Goal: Task Accomplishment & Management: Use online tool/utility

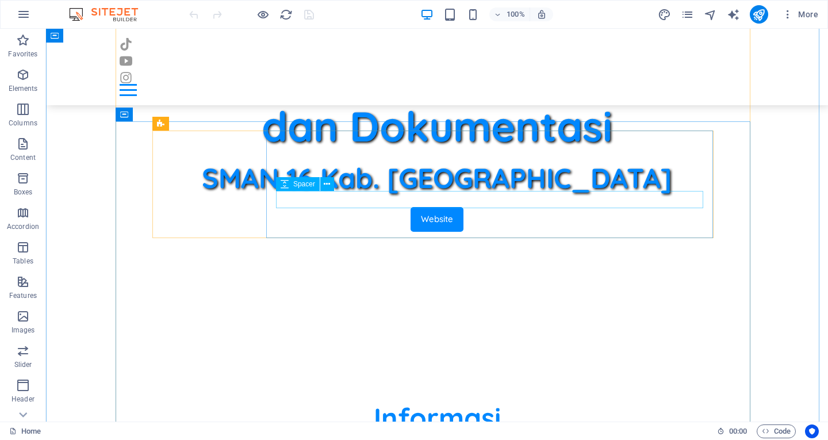
scroll to position [575, 0]
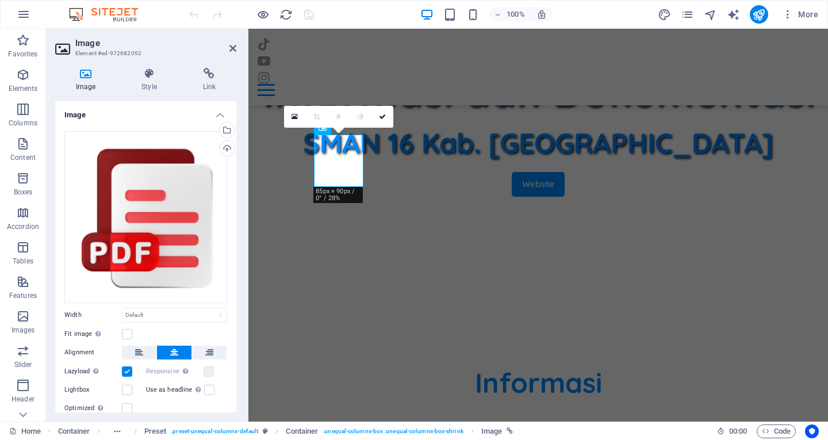
scroll to position [637, 0]
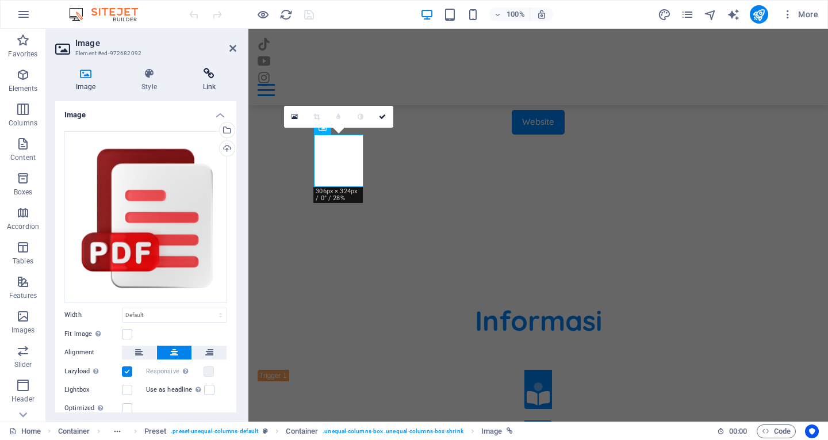
click at [213, 87] on h4 "Link" at bounding box center [209, 80] width 54 height 24
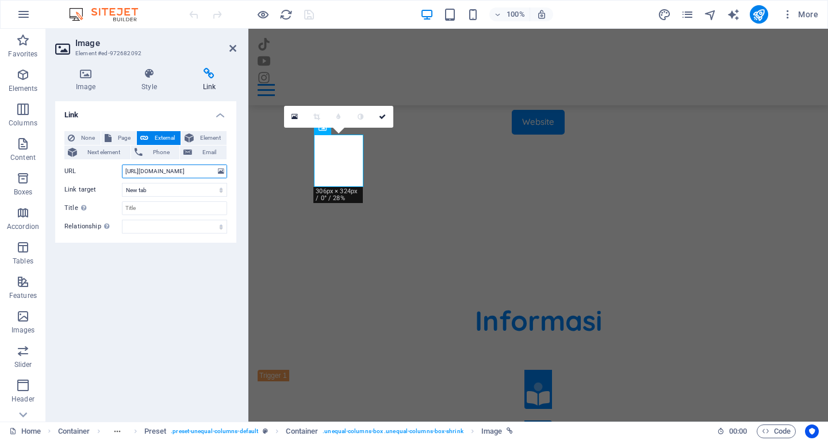
click at [205, 175] on input "https://drive.google.com/file/d/17DMiXA5DILvX_GHemhZzkHHAZXZe_tJW/view?usp=driv…" at bounding box center [174, 171] width 105 height 14
paste input "3tRlpnrNadjZulX30H6UyZLeCPtI8EQm"
type input "https://drive.google.com/file/d/13tRlpnrNadjZulX30H6UyZLeCPtI8EQm/view?usp=driv…"
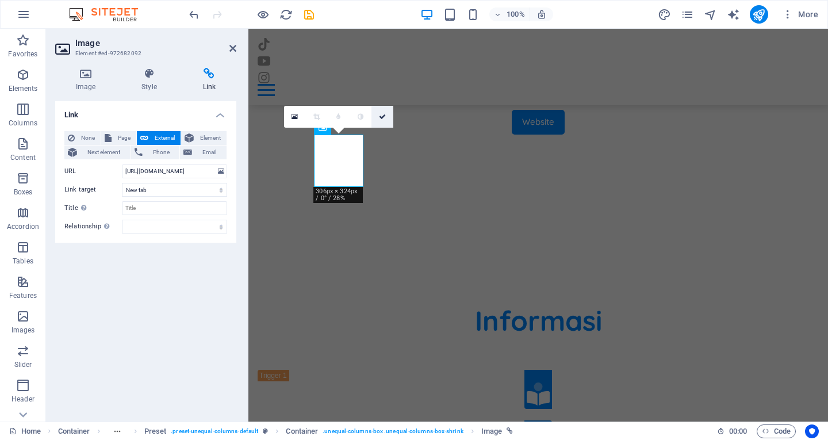
click at [382, 119] on icon at bounding box center [382, 116] width 7 height 7
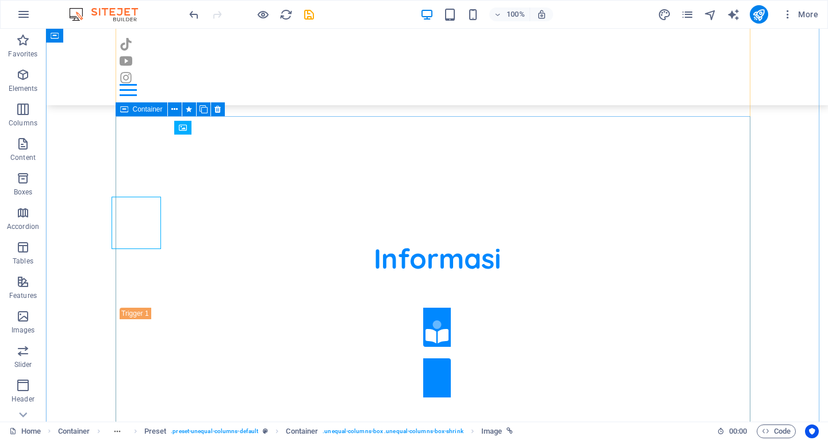
scroll to position [575, 0]
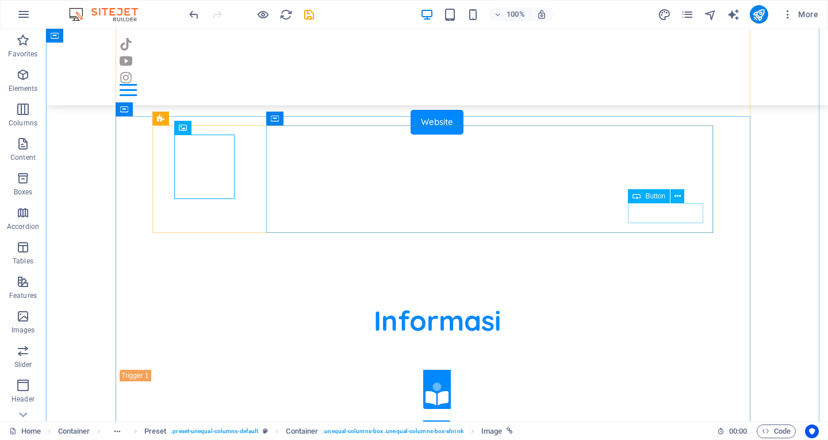
select select "%"
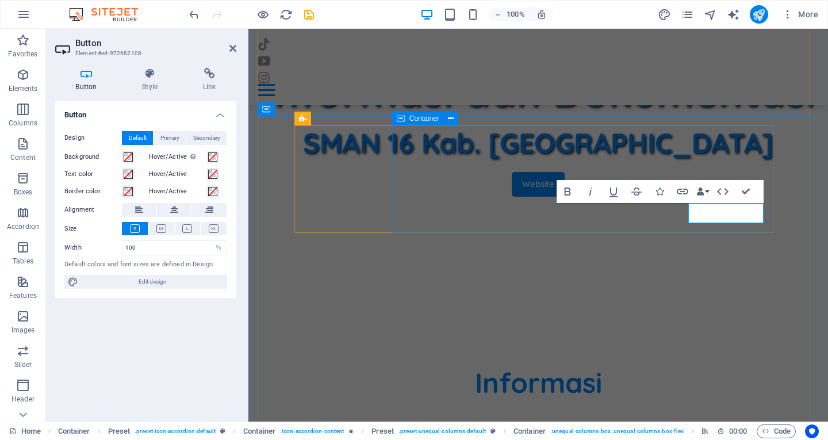
scroll to position [637, 0]
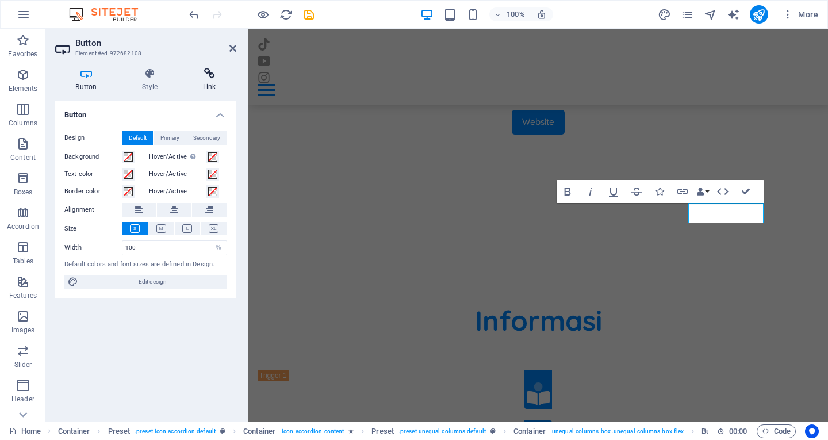
click at [207, 76] on icon at bounding box center [209, 74] width 54 height 12
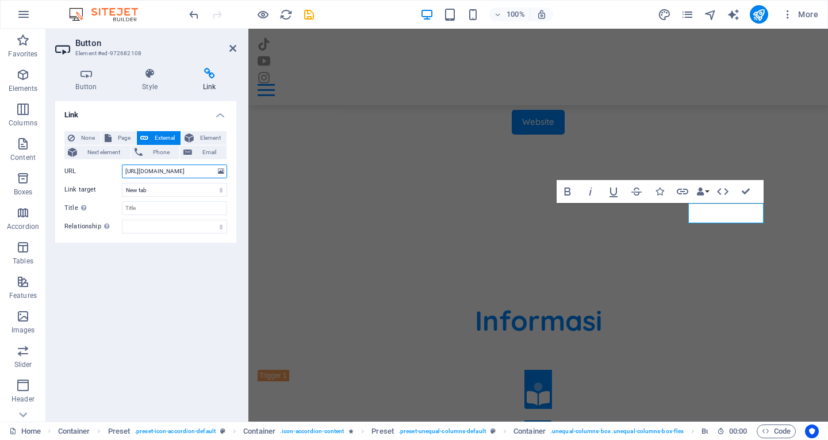
click at [177, 173] on input "https://drive.google.com/file/d/17DMiXA5DILvX_GHemhZzkHHAZXZe_tJW/view?usp=driv…" at bounding box center [174, 171] width 105 height 14
paste input "3tRlpnrNadjZulX30H6UyZLeCPtI8EQm"
type input "https://drive.google.com/file/d/13tRlpnrNadjZulX30H6UyZLeCPtI8EQm/view?usp=driv…"
drag, startPoint x: 742, startPoint y: 192, endPoint x: 697, endPoint y: 163, distance: 53.8
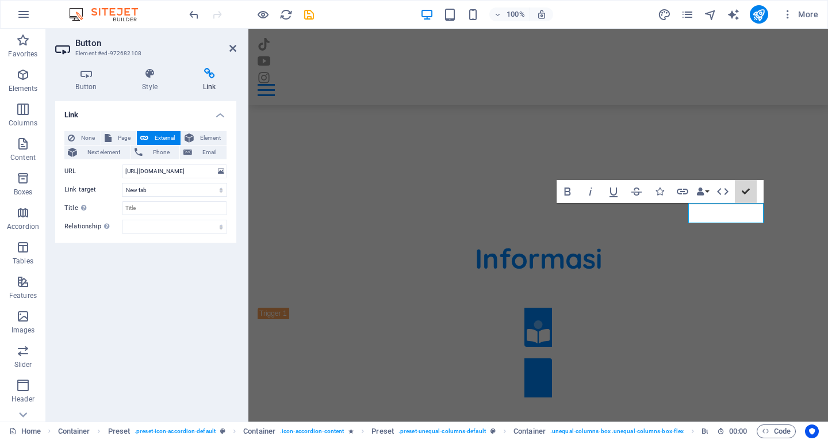
scroll to position [575, 0]
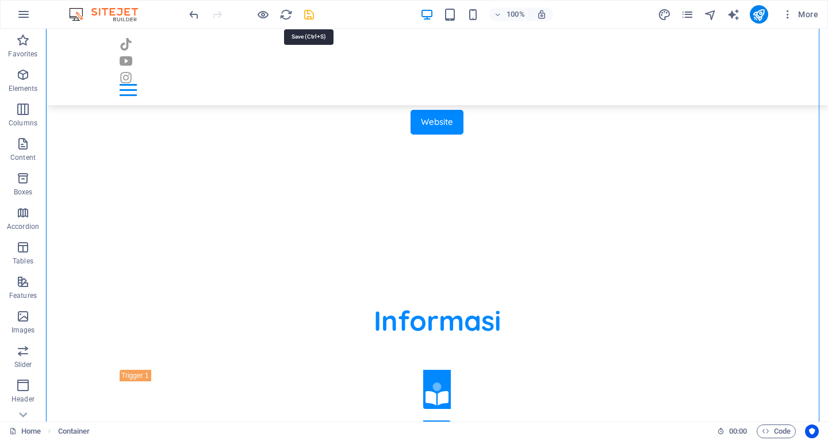
click at [309, 16] on icon "save" at bounding box center [308, 14] width 13 height 13
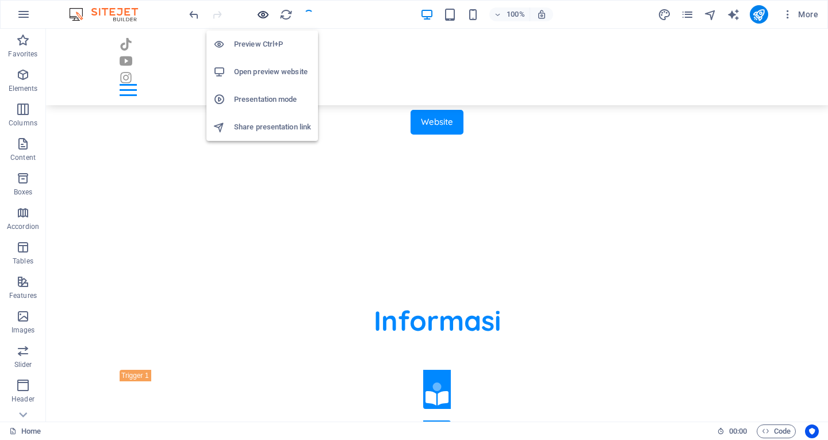
click at [262, 18] on icon "button" at bounding box center [262, 14] width 13 height 13
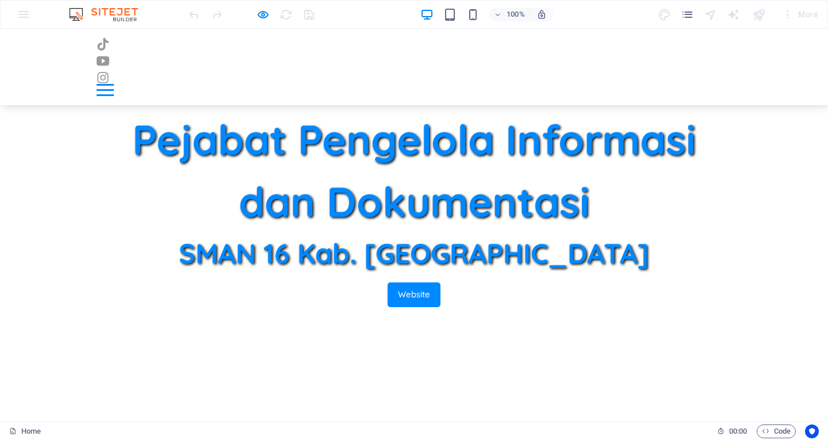
scroll to position [353, 0]
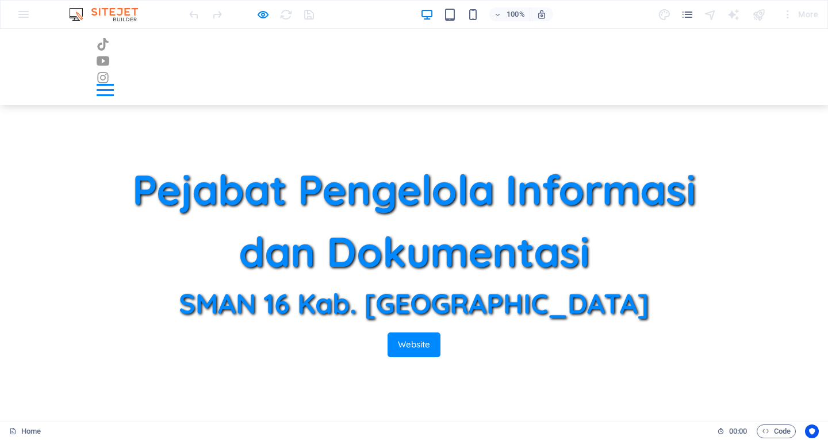
click at [264, 16] on icon "button" at bounding box center [262, 14] width 13 height 13
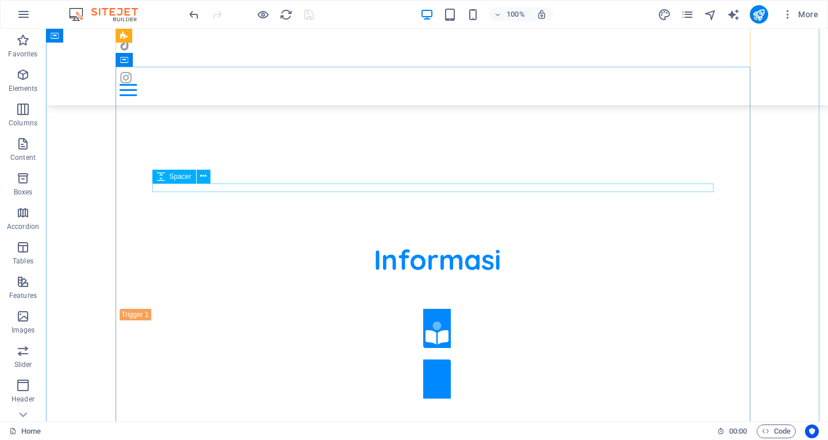
scroll to position [640, 0]
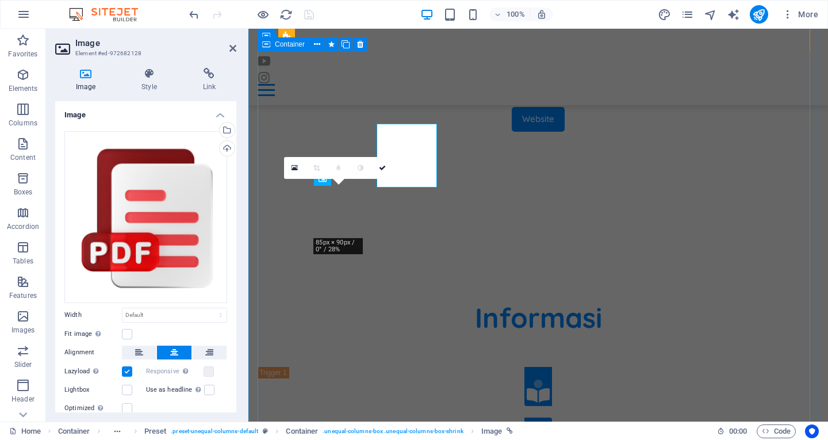
scroll to position [702, 0]
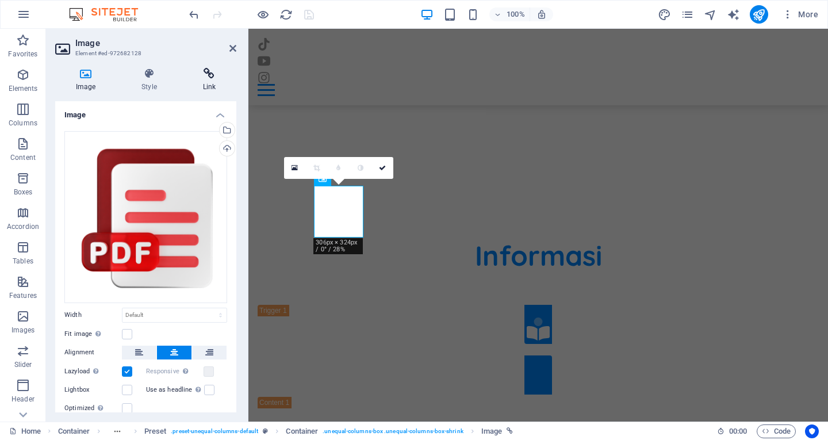
click at [206, 76] on icon at bounding box center [209, 74] width 54 height 12
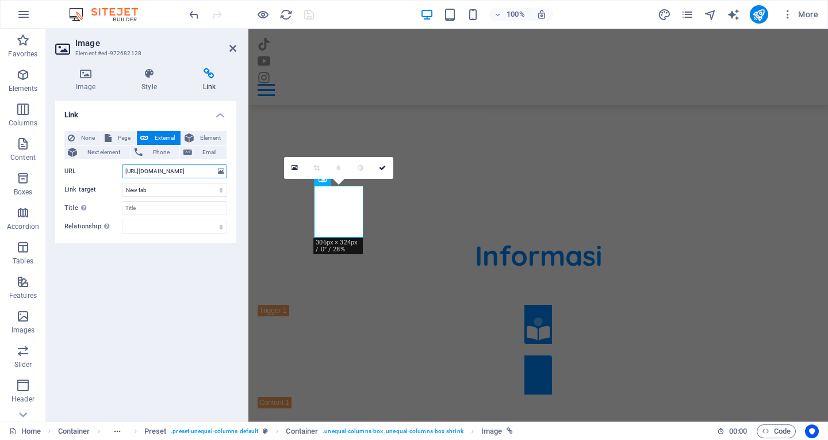
click at [199, 168] on input "https://drive.google.com/file/d/1SXPf23nQmhjoEnw4GcuUVmwLR5Gpfr7j/view?usp=driv…" at bounding box center [174, 171] width 105 height 14
paste input "oKXWBAMlSpoaD5-kigxbyezAMryiv772"
type input "https://drive.google.com/file/d/1oKXWBAMlSpoaD5-kigxbyezAMryiv772/view?usp=driv…"
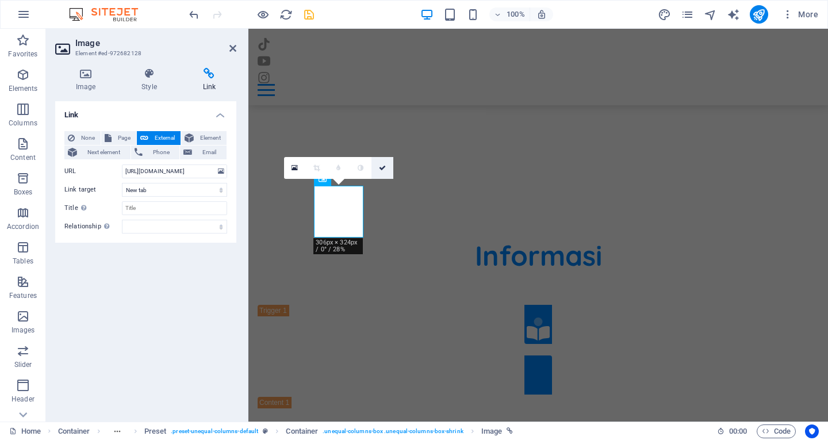
click at [381, 168] on icon at bounding box center [382, 167] width 7 height 7
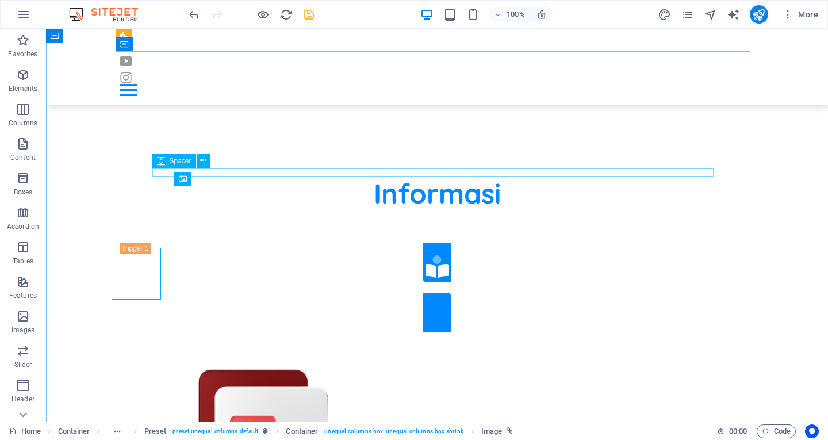
scroll to position [640, 0]
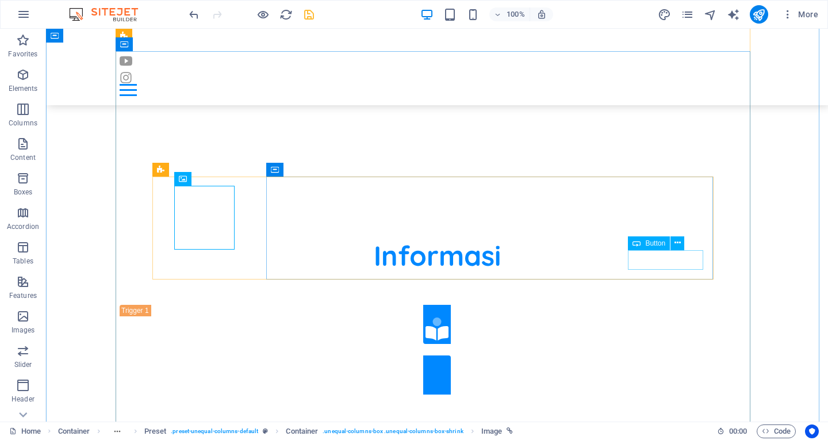
select select "%"
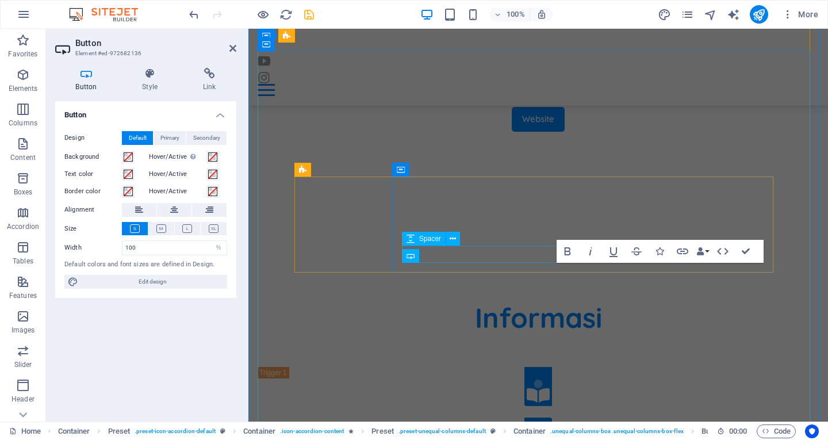
scroll to position [702, 0]
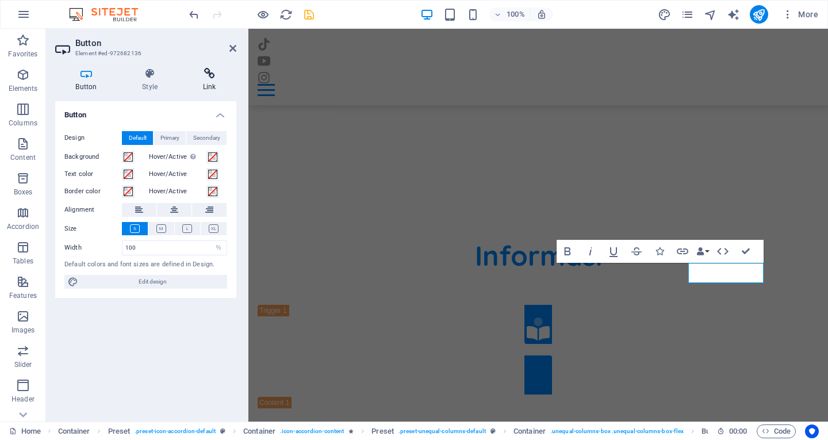
click at [211, 74] on icon at bounding box center [209, 74] width 54 height 12
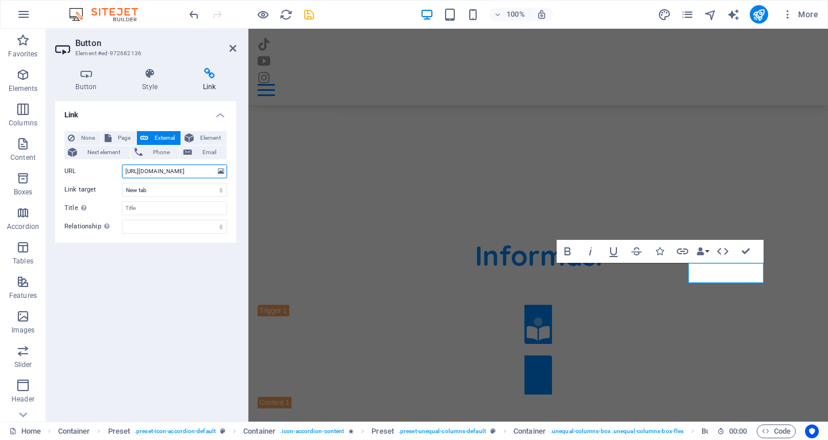
click at [178, 170] on input "https://drive.google.com/file/d/1SXPf23nQmhjoEnw4GcuUVmwLR5Gpfr7j/view?usp=driv…" at bounding box center [174, 171] width 105 height 14
paste input "oKXWBAMlSpoaD5-kigxbyezAMryiv772"
type input "https://drive.google.com/file/d/1oKXWBAMlSpoaD5-kigxbyezAMryiv772/view?usp=driv…"
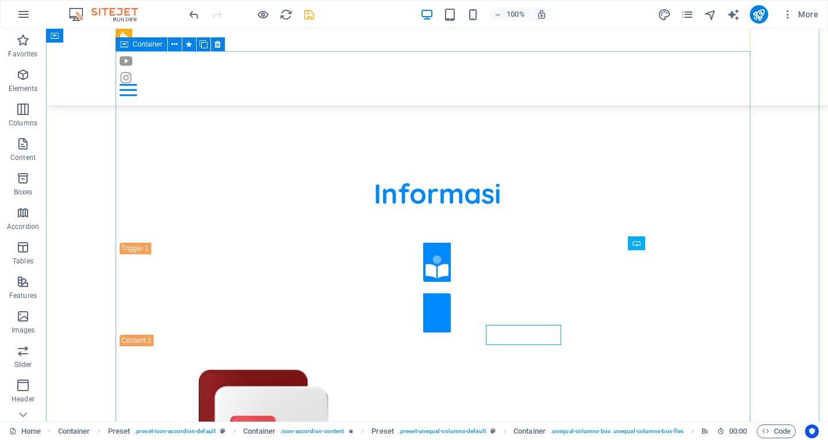
scroll to position [640, 0]
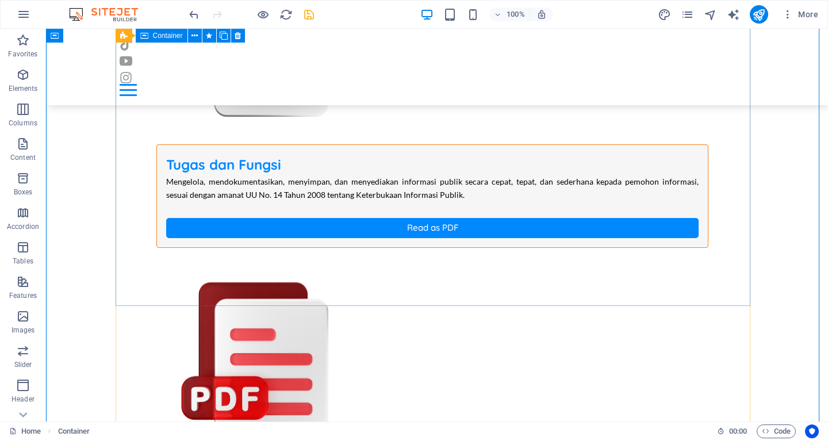
scroll to position [1445, 0]
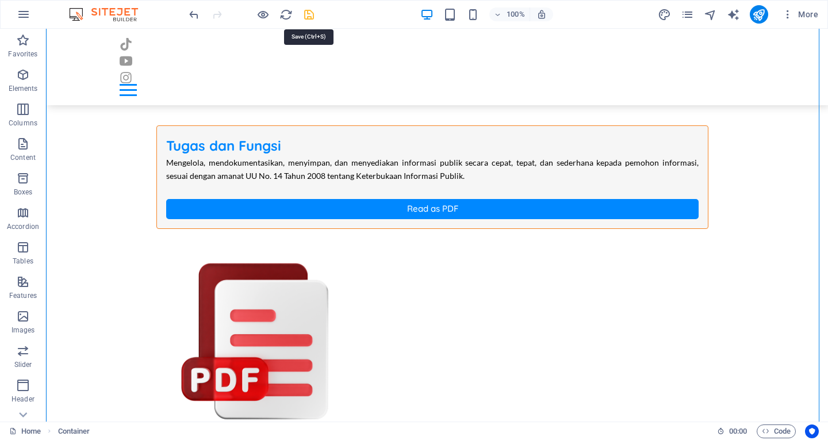
click at [304, 13] on icon "save" at bounding box center [308, 14] width 13 height 13
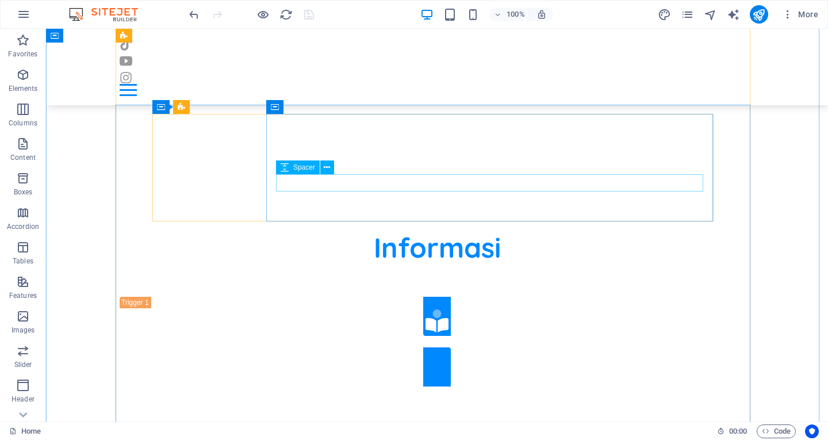
scroll to position [698, 0]
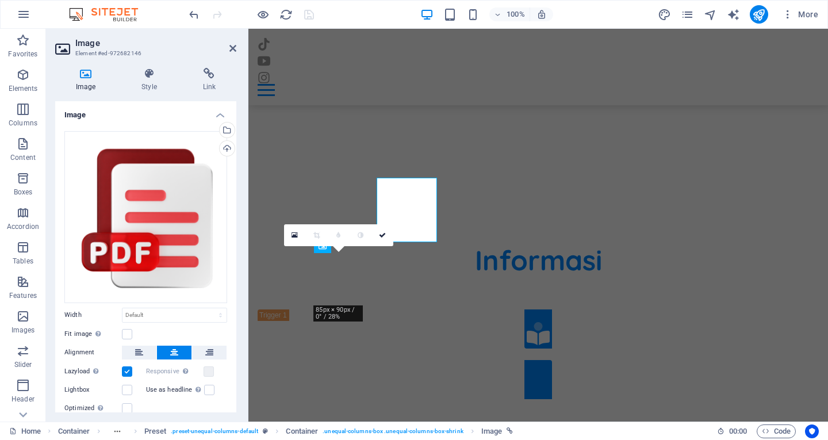
scroll to position [760, 0]
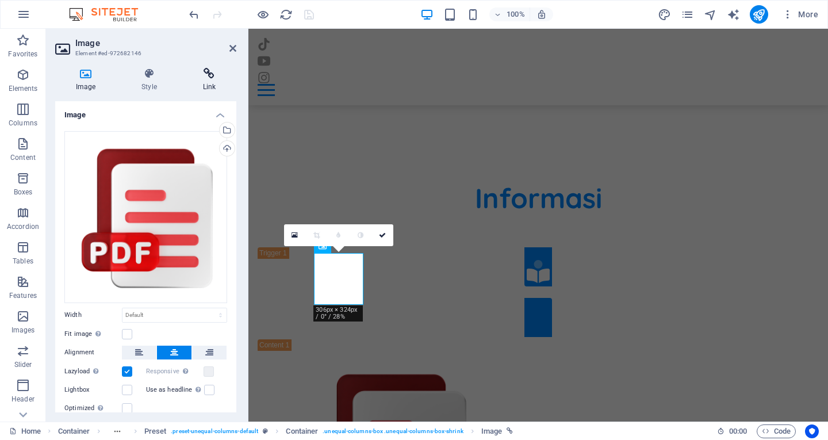
click at [212, 77] on icon at bounding box center [209, 74] width 54 height 12
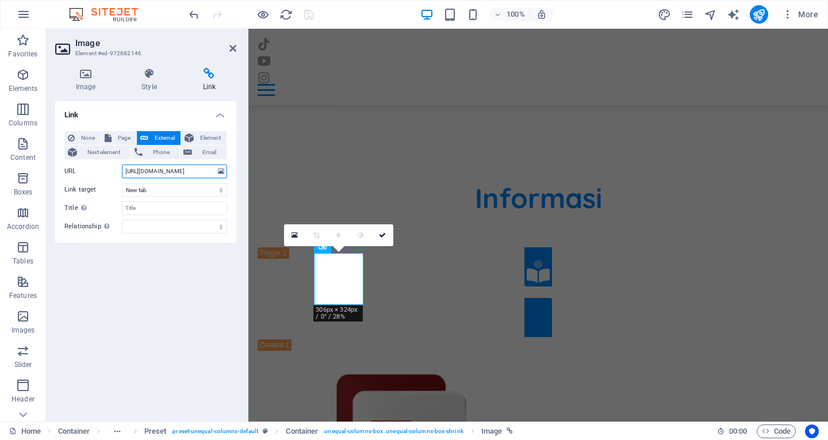
click at [197, 173] on input "https://drive.google.com/file/d/1Yj6sGhosKSoOH9PAsSlA2MXA6H8y3Hj4/view?usp=driv…" at bounding box center [174, 171] width 105 height 14
paste input "kjq-w2UzaF-SBBOYTlOY_Ii2c9BOUJOc"
type input "https://drive.google.com/file/d/1kjq-w2UzaF-SBBOYTlOY_Ii2c9BOUJOc/view?usp=driv…"
click at [382, 233] on icon at bounding box center [382, 235] width 7 height 7
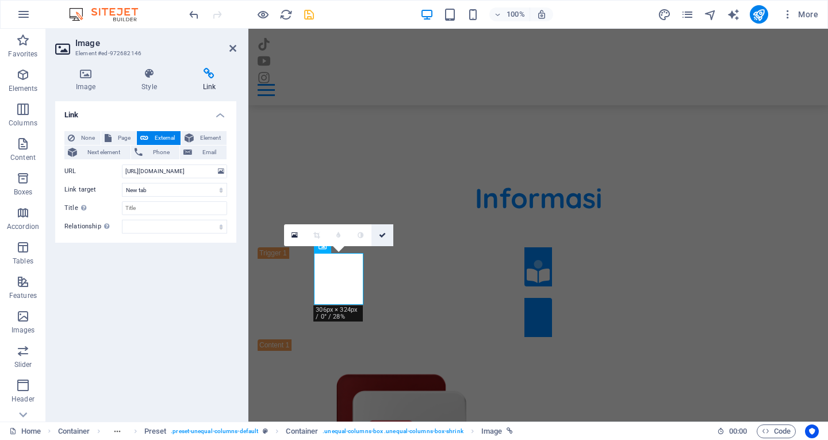
scroll to position [698, 0]
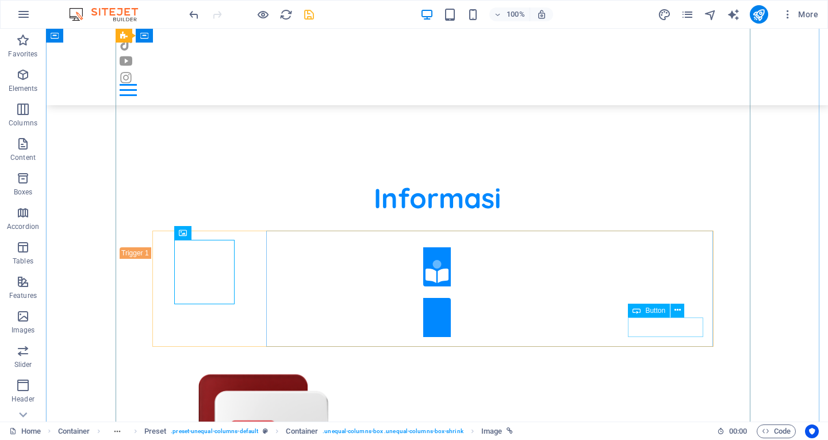
select select "%"
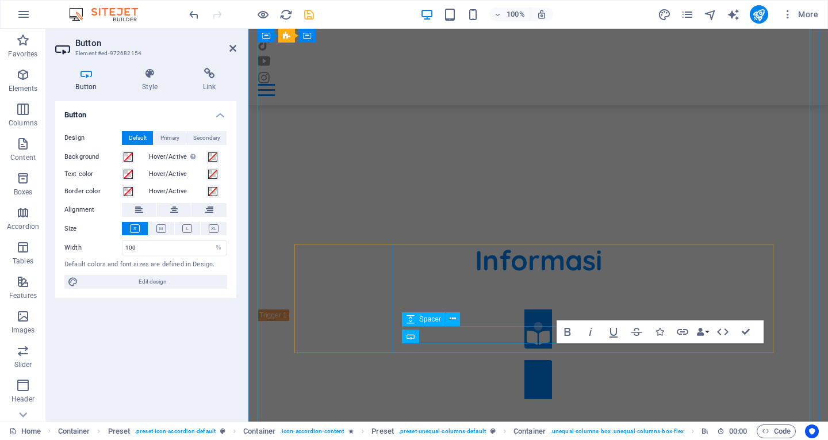
scroll to position [760, 0]
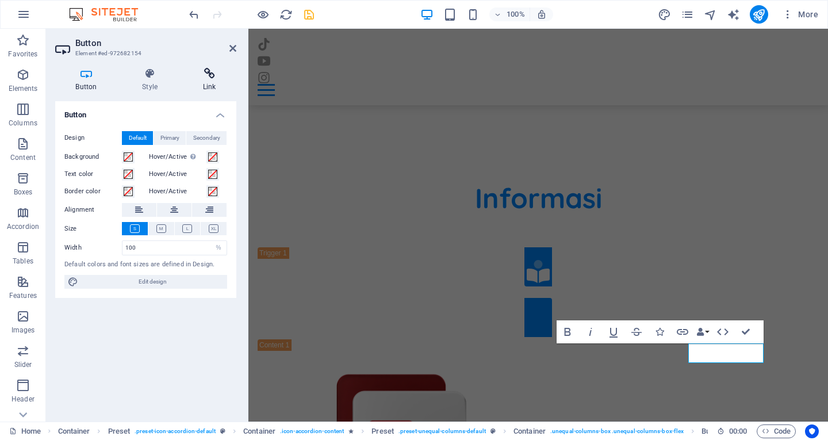
click at [210, 76] on icon at bounding box center [209, 74] width 54 height 12
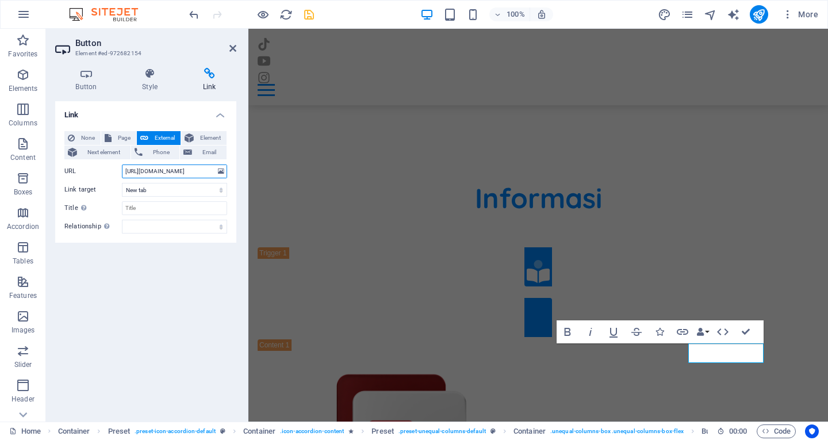
click at [187, 170] on input "https://drive.google.com/file/d/1Yj6sGhosKSoOH9PAsSlA2MXA6H8y3Hj4/view?usp=driv…" at bounding box center [174, 171] width 105 height 14
paste input "kjq-w2UzaF-SBBOYTlOY_Ii2c9BOUJOc"
type input "https://drive.google.com/file/d/1kjq-w2UzaF-SBBOYTlOY_Ii2c9BOUJOc/view?usp=driv…"
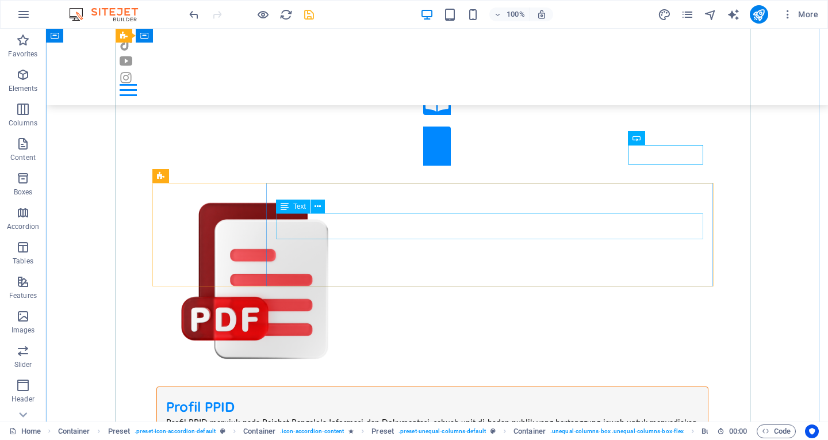
scroll to position [870, 0]
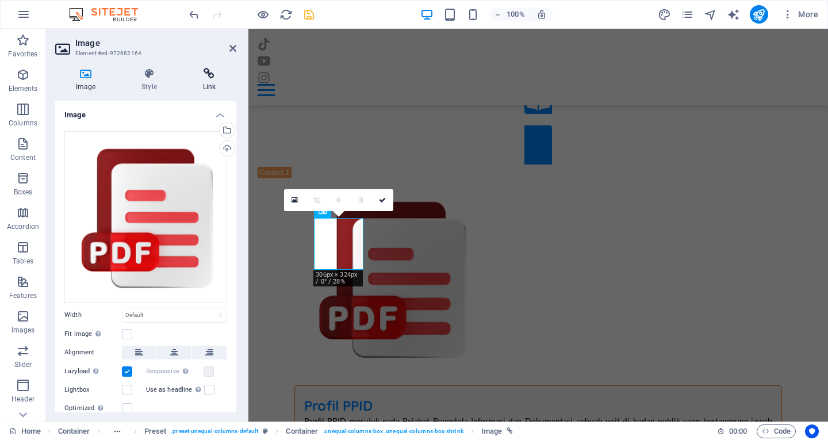
click at [205, 78] on icon at bounding box center [209, 74] width 54 height 12
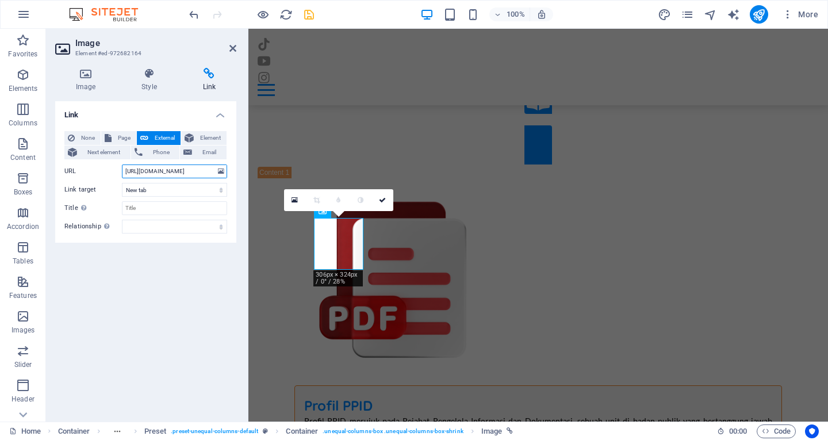
click at [175, 173] on input "https://drive.google.com/file/d/1IdmG6HAQdWy_WOzBdxokridtpKa_EDmm/view?usp=driv…" at bounding box center [174, 171] width 105 height 14
paste input "eYGxzFyDBZteJf-jRn931rYdyn7VqSY_"
type input "https://drive.google.com/file/d/1eYGxzFyDBZteJf-jRn931rYdyn7VqSY_/view?usp=driv…"
click at [380, 200] on icon at bounding box center [382, 200] width 7 height 7
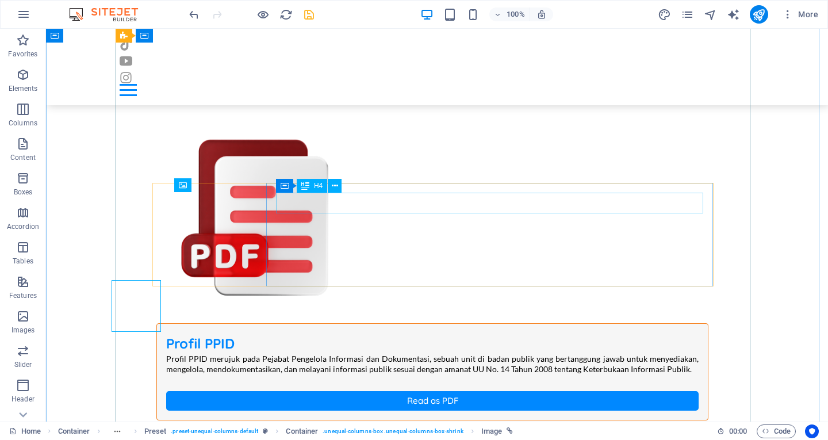
scroll to position [870, 0]
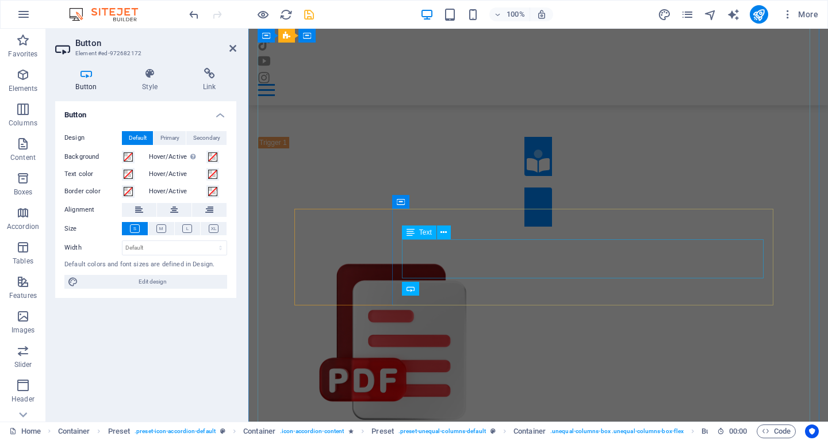
scroll to position [932, 0]
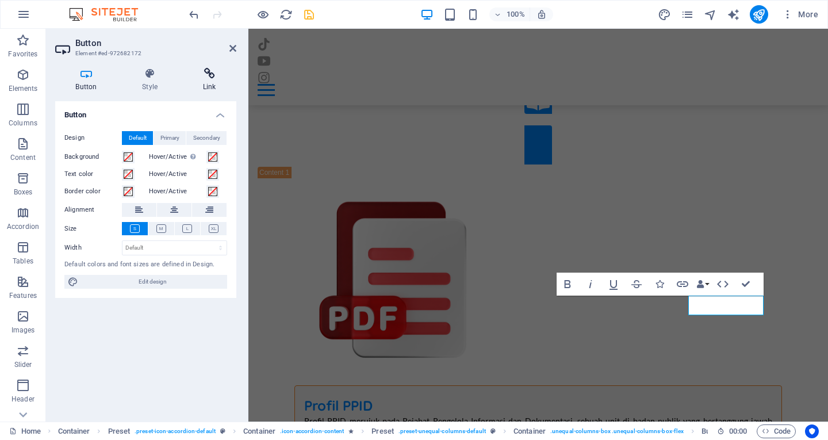
click at [205, 70] on icon at bounding box center [209, 74] width 54 height 12
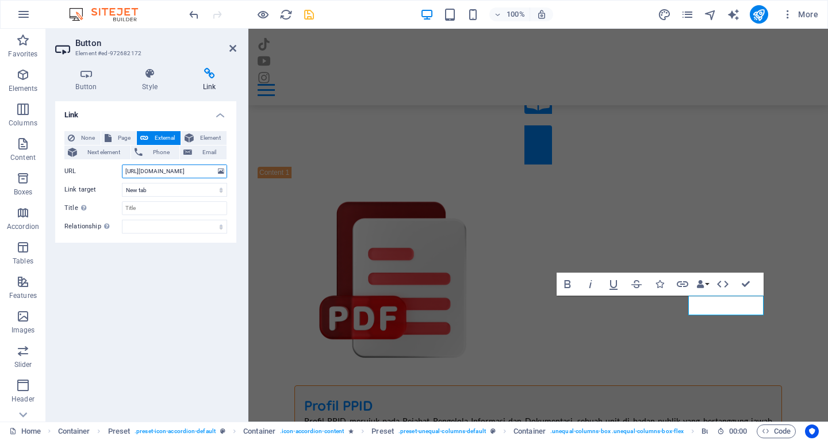
click at [193, 174] on input "https://drive.google.com/file/d/1IdmG6HAQdWy_WOzBdxokridtpKa_EDmm/view?usp=driv…" at bounding box center [174, 171] width 105 height 14
paste input "eYGxzFyDBZteJf-jRn931rYdyn7VqSY_"
type input "https://drive.google.com/file/d/1eYGxzFyDBZteJf-jRn931rYdyn7VqSY_/view?usp=driv…"
drag, startPoint x: 746, startPoint y: 285, endPoint x: 700, endPoint y: 256, distance: 54.3
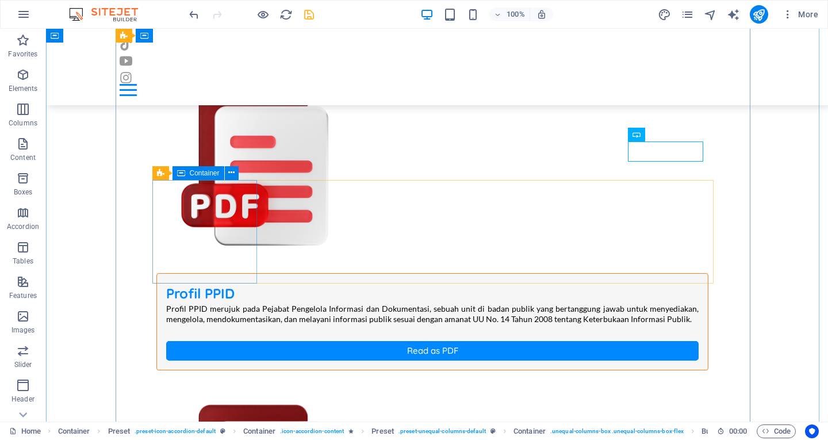
scroll to position [985, 0]
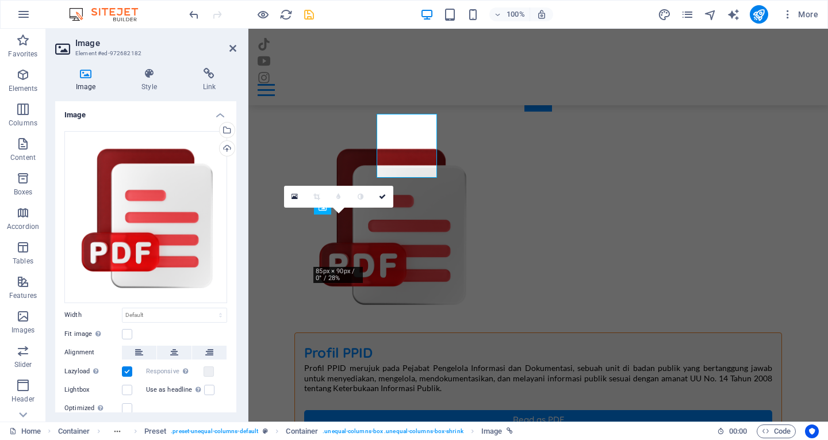
scroll to position [1060, 0]
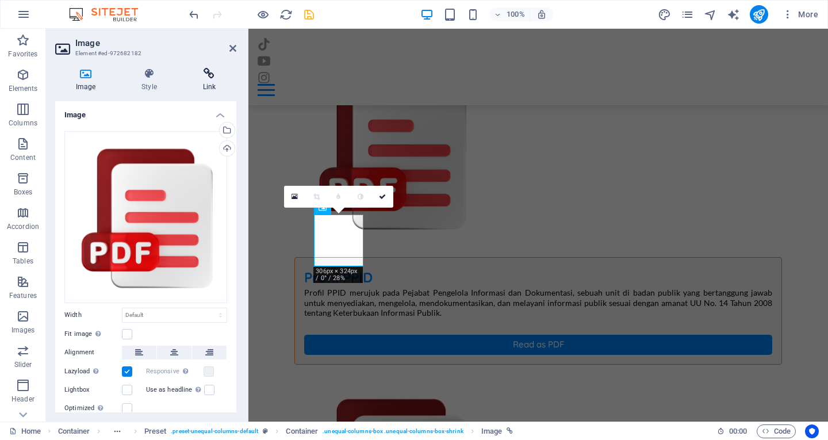
click at [206, 81] on h4 "Link" at bounding box center [209, 80] width 54 height 24
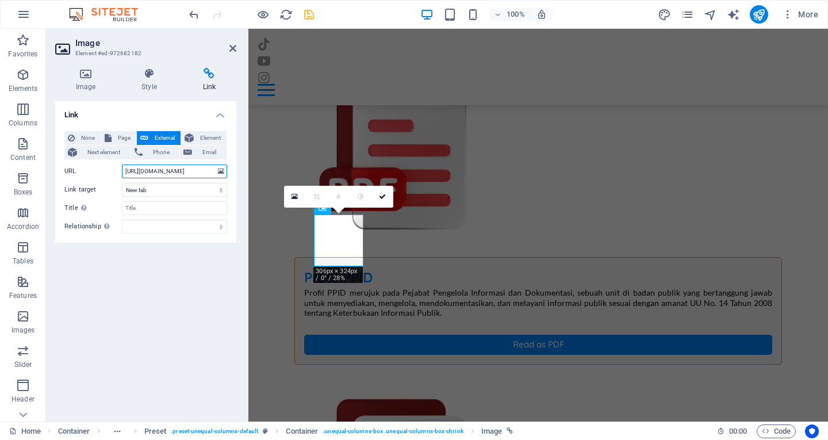
click at [173, 172] on input "https://drive.google.com/file/d/1IB-X81zuQiDEAstaRPekMT0jMMEnUudM/view?usp=driv…" at bounding box center [174, 171] width 105 height 14
paste input "6u5Iyj0tfOx1ngpzrjOcgwhAdaCcMirj"
type input "https://drive.google.com/file/d/16u5Iyj0tfOx1ngpzrjOcgwhAdaCcMirj/view?usp=driv…"
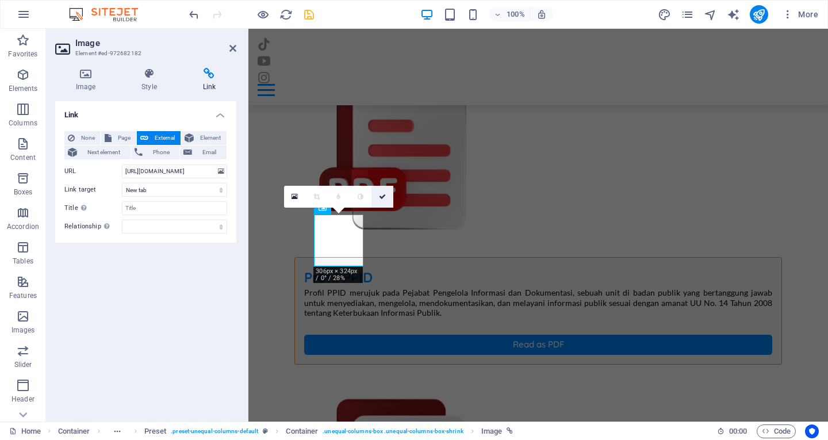
click at [382, 197] on icon at bounding box center [382, 196] width 7 height 7
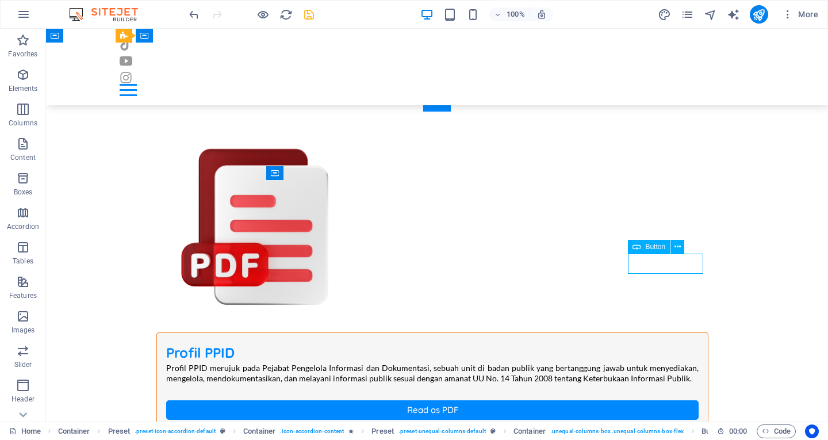
scroll to position [1060, 0]
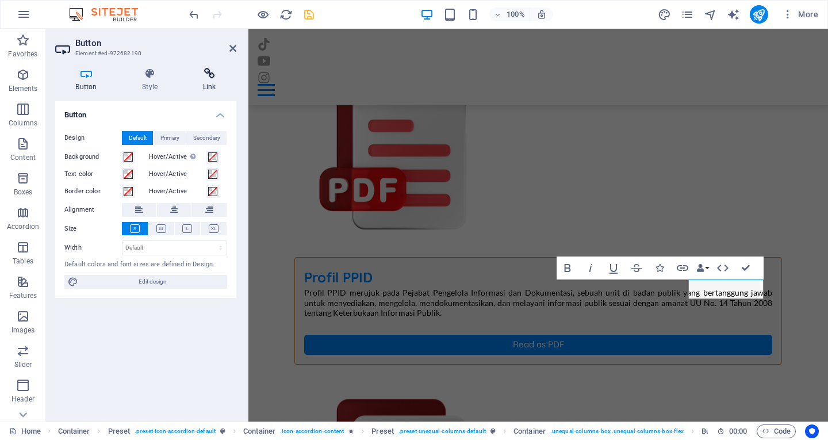
click at [209, 80] on h4 "Link" at bounding box center [209, 80] width 54 height 24
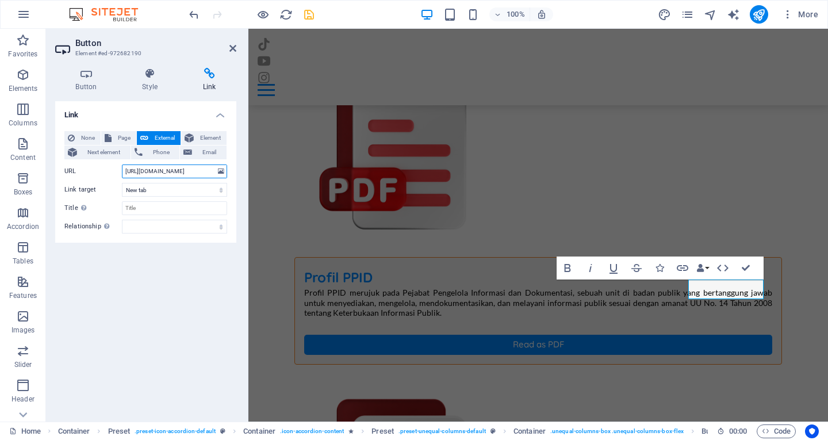
click at [171, 175] on input "https://drive.google.com/file/d/1IB-X81zuQiDEAstaRPekMT0jMMEnUudM/view?usp=driv…" at bounding box center [174, 171] width 105 height 14
paste input "6u5Iyj0tfOx1ngpzrjOcgwhAdaCcMirj"
type input "https://drive.google.com/file/d/16u5Iyj0tfOx1ngpzrjOcgwhAdaCcMirj/view?usp=driv…"
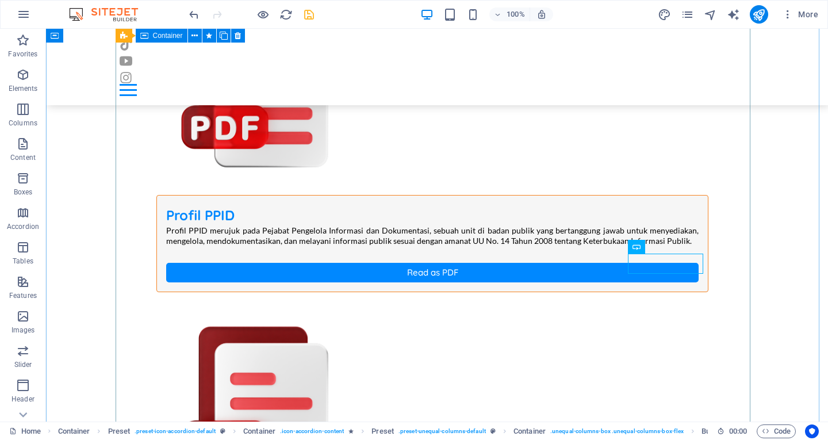
scroll to position [985, 0]
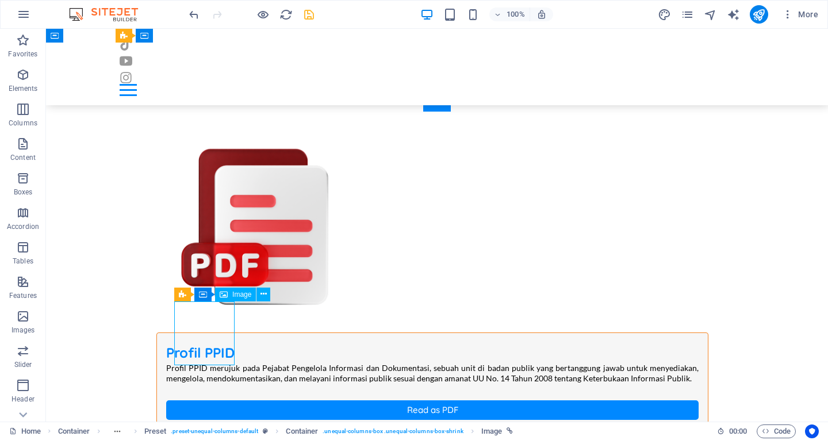
scroll to position [1060, 0]
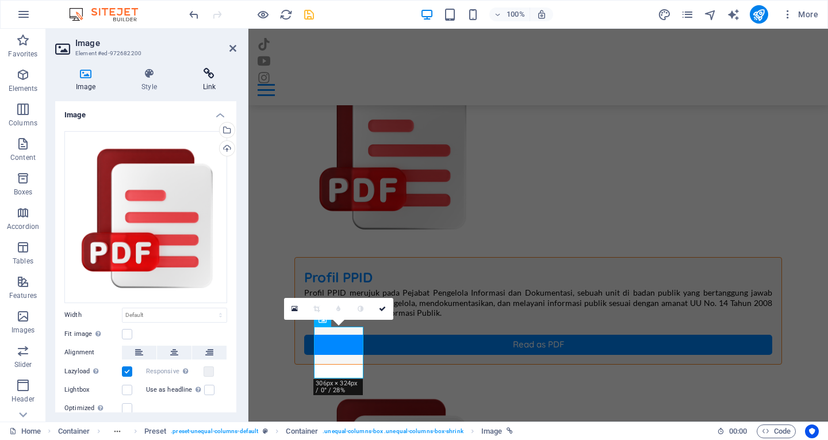
click at [209, 70] on icon at bounding box center [209, 74] width 54 height 12
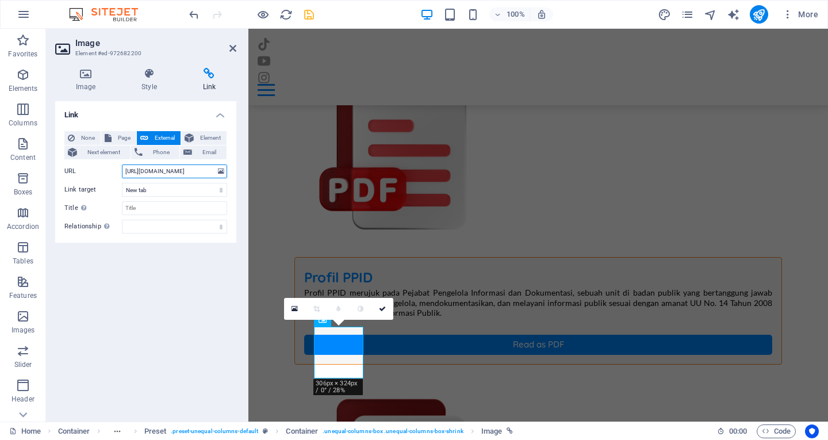
click at [190, 173] on input "https://drive.google.com/file/d/1hIPjMt2-5VmqMfxaJoJWZzTJtboiurU3/view?usp=driv…" at bounding box center [174, 171] width 105 height 14
paste input "uQ2IPpi8YZUMfh36aMVtMrCL8jJ11FFC"
type input "https://drive.google.com/file/d/1uQ2IPpi8YZUMfh36aMVtMrCL8jJ11FFC/view?usp=driv…"
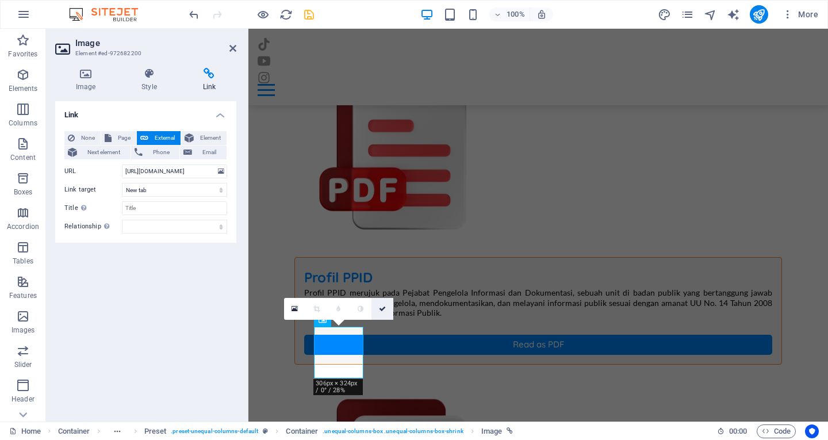
click at [382, 308] on icon at bounding box center [382, 308] width 7 height 7
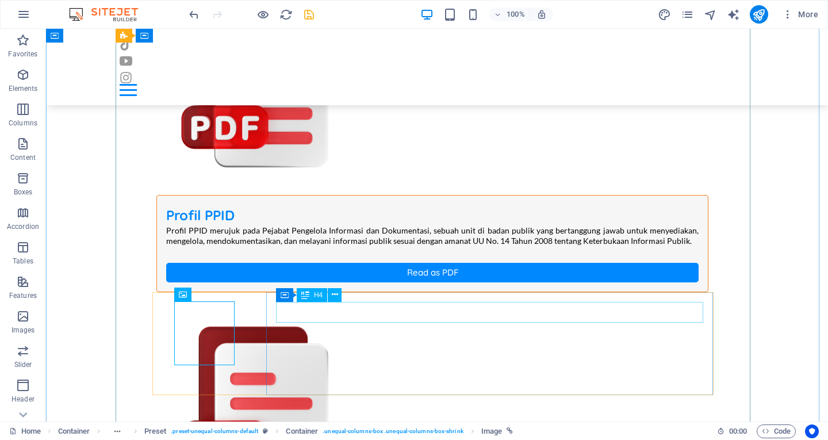
scroll to position [985, 0]
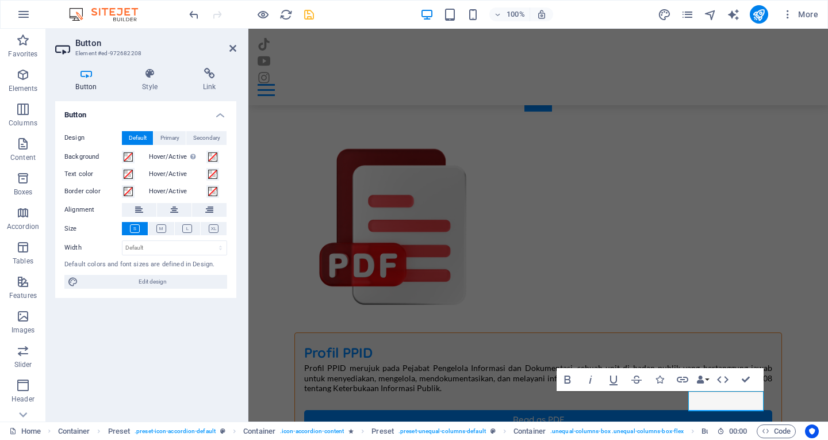
scroll to position [1060, 0]
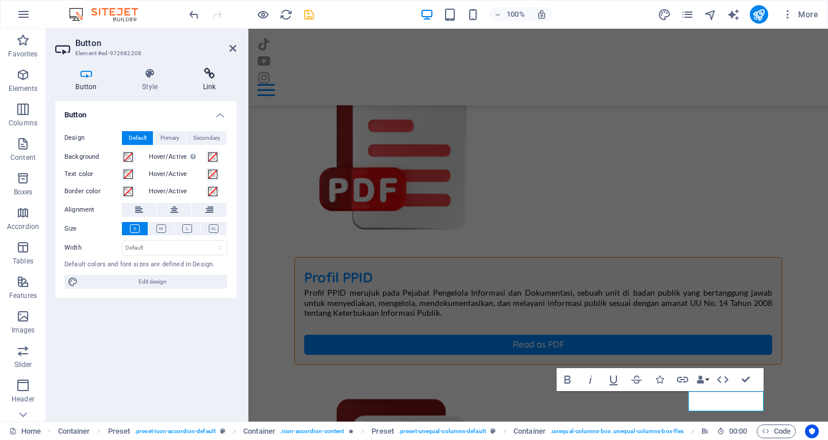
click at [212, 78] on icon at bounding box center [209, 74] width 54 height 12
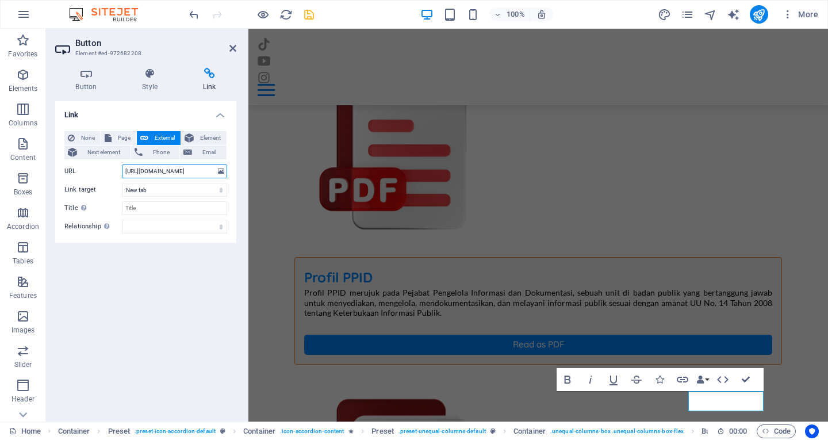
click at [158, 173] on input "https://drive.google.com/file/d/1hIPjMt2-5VmqMfxaJoJWZzTJtboiurU3/view?usp=driv…" at bounding box center [174, 171] width 105 height 14
paste input "uQ2IPpi8YZUMfh36aMVtMrCL8jJ11FFC"
type input "https://drive.google.com/file/d/1uQ2IPpi8YZUMfh36aMVtMrCL8jJ11FFC/view?usp=driv…"
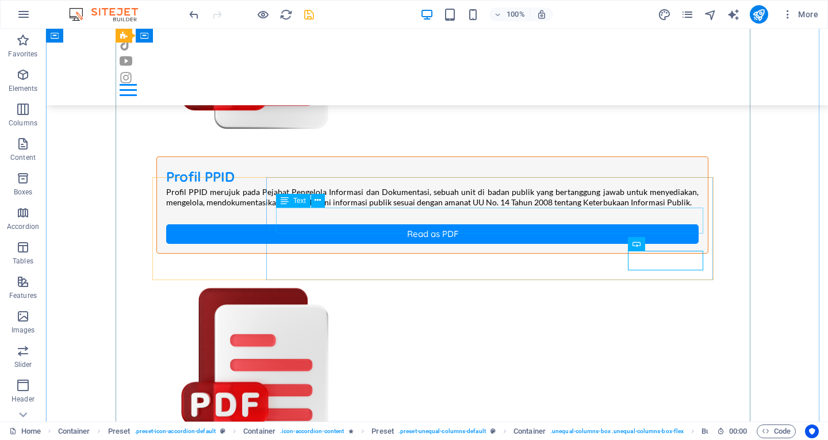
scroll to position [1100, 0]
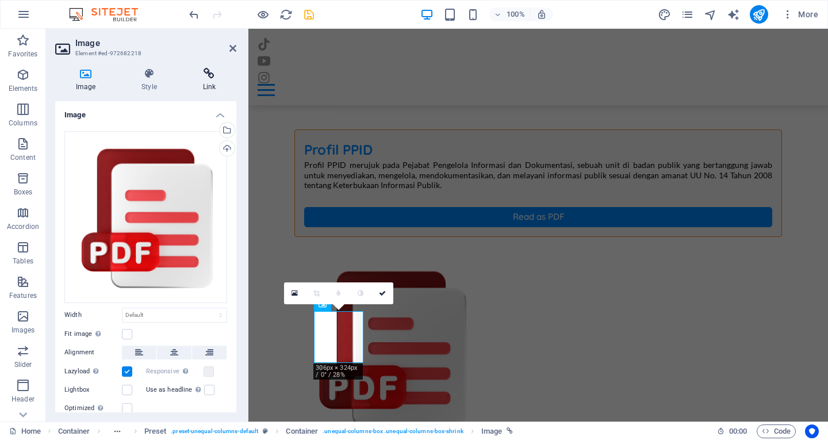
click at [204, 77] on icon at bounding box center [209, 74] width 54 height 12
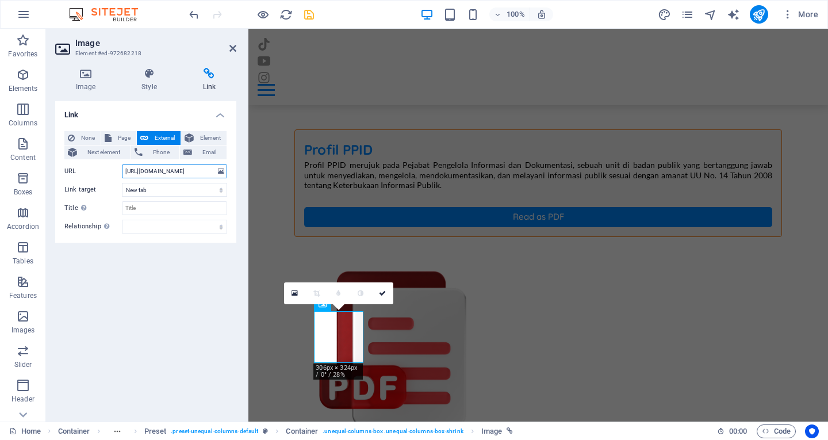
click at [174, 171] on input "https://drive.google.com/file/d/1L7pe2eHQEBOhscyVSKZw1brT1Bo_QKNb/view?usp=driv…" at bounding box center [174, 171] width 105 height 14
paste input "73Kxw7CwpR0ri_ZkGfgiX3k_xU7mC4Ol"
type input "https://drive.google.com/file/d/173Kxw7CwpR0ri_ZkGfgiX3k_xU7mC4Ol/view?usp=driv…"
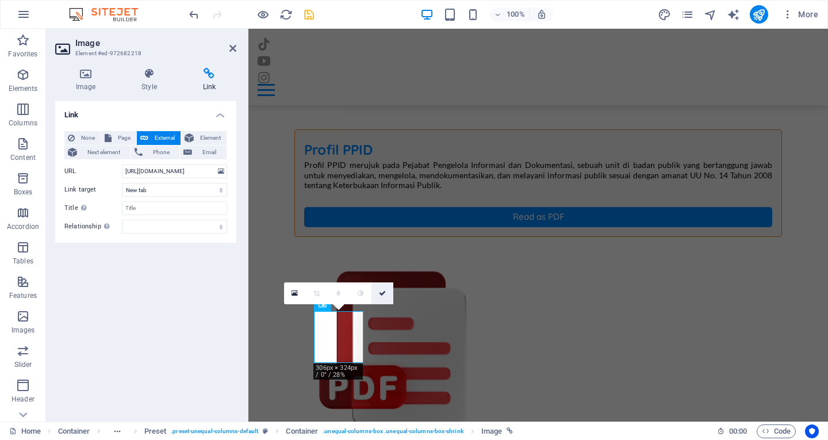
click at [382, 289] on link at bounding box center [382, 293] width 22 height 22
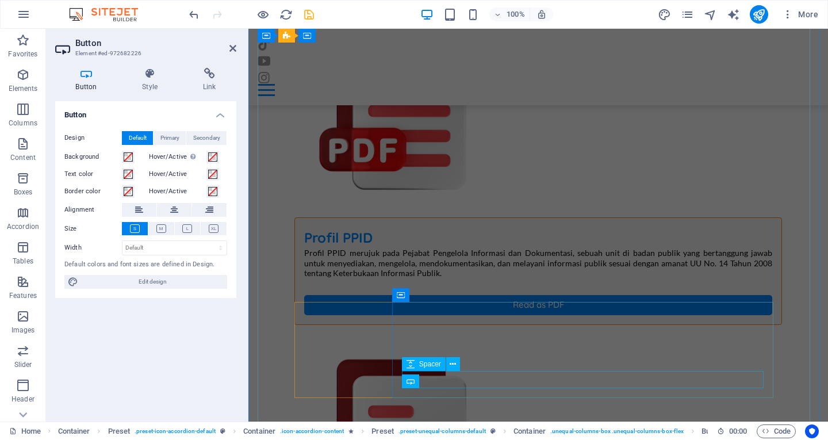
scroll to position [1188, 0]
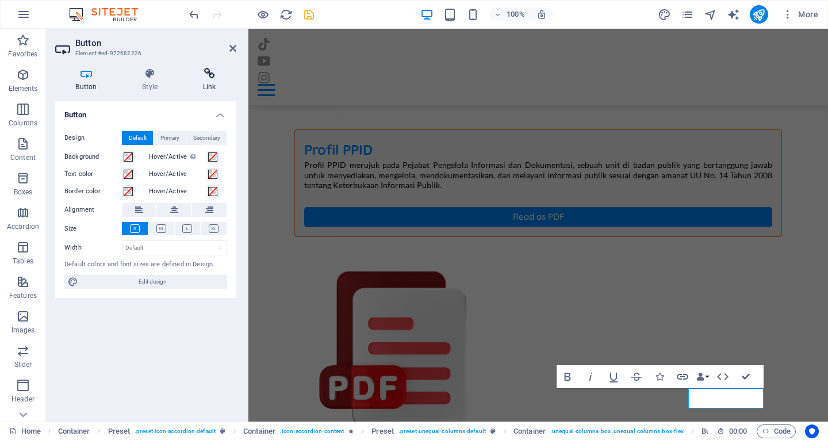
click at [210, 76] on icon at bounding box center [209, 74] width 54 height 12
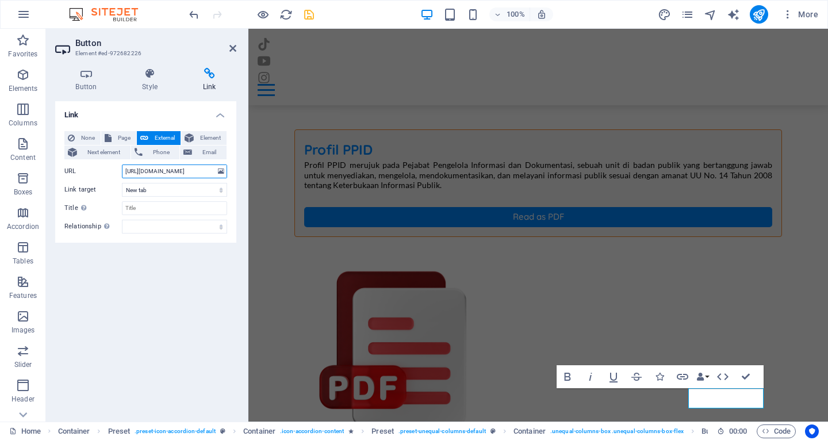
click at [163, 172] on input "https://drive.google.com/file/d/1L7pe2eHQEBOhscyVSKZw1brT1Bo_QKNb/view?usp=driv…" at bounding box center [174, 171] width 105 height 14
paste input "73Kxw7CwpR0ri_ZkGfgiX3k_xU7mC4Ol"
type input "https://drive.google.com/file/d/173Kxw7CwpR0ri_ZkGfgiX3k_xU7mC4Ol/view?usp=driv…"
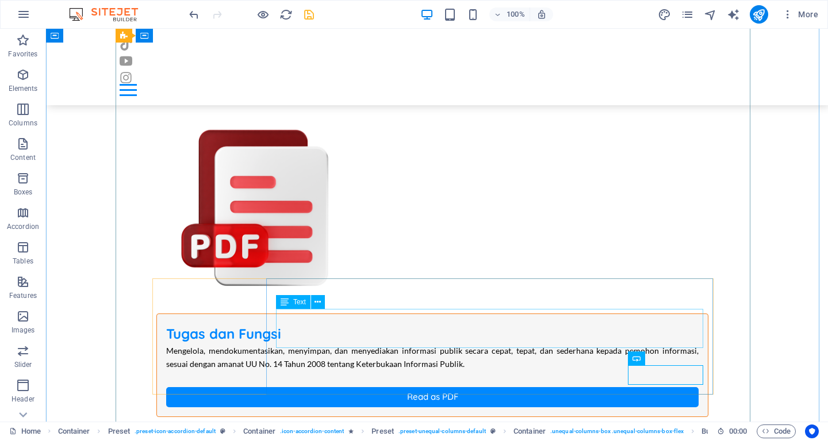
scroll to position [1273, 0]
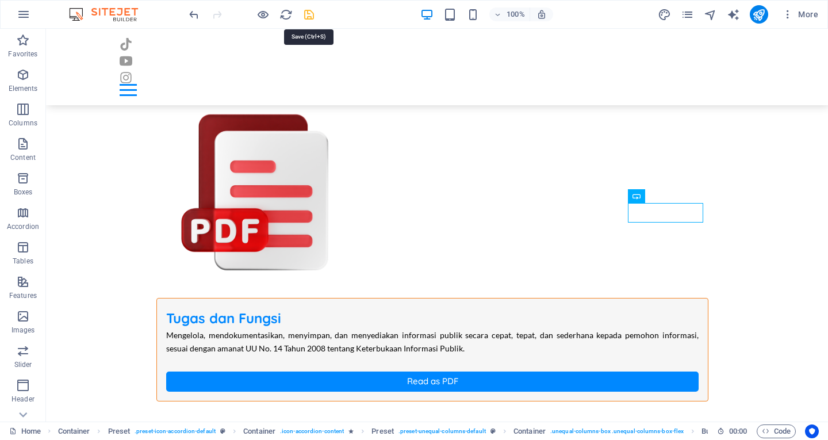
click at [303, 13] on icon "save" at bounding box center [308, 14] width 13 height 13
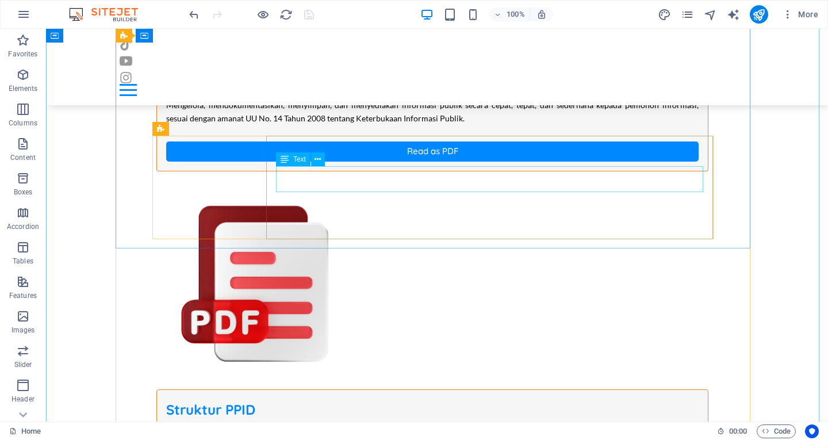
scroll to position [1388, 0]
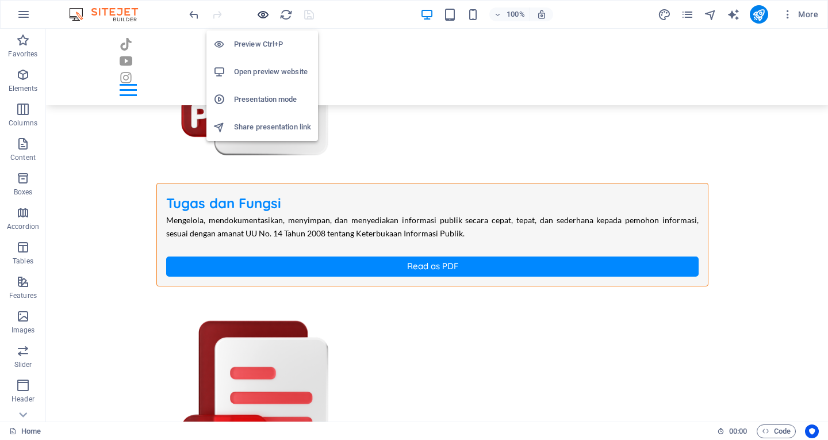
click at [262, 14] on icon "button" at bounding box center [262, 14] width 13 height 13
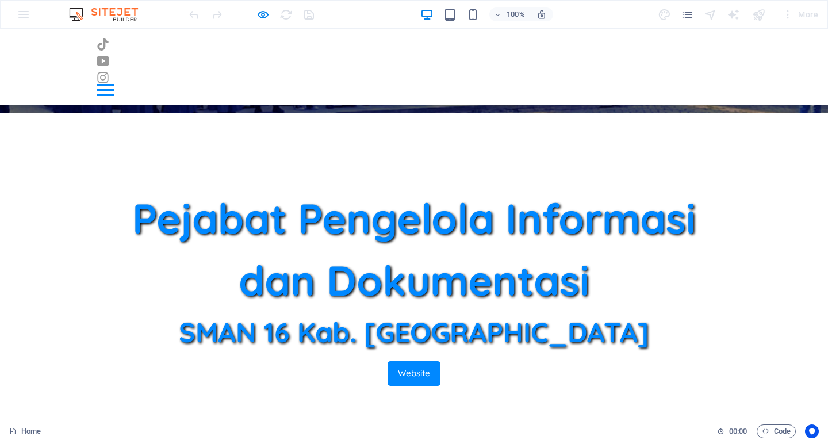
scroll to position [437, 0]
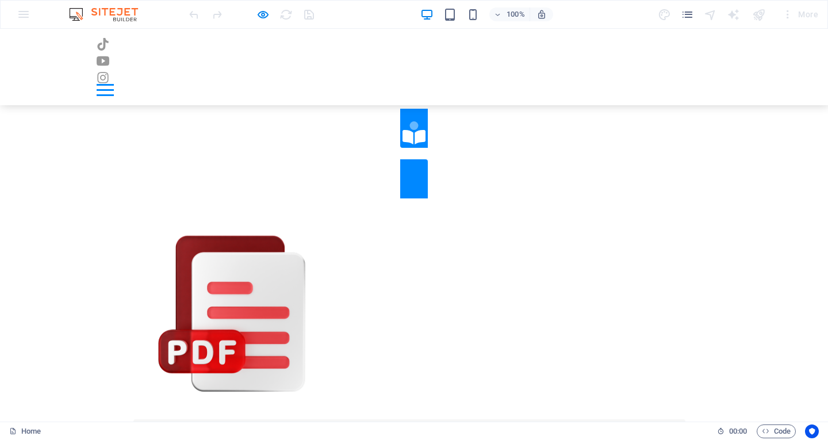
scroll to position [840, 0]
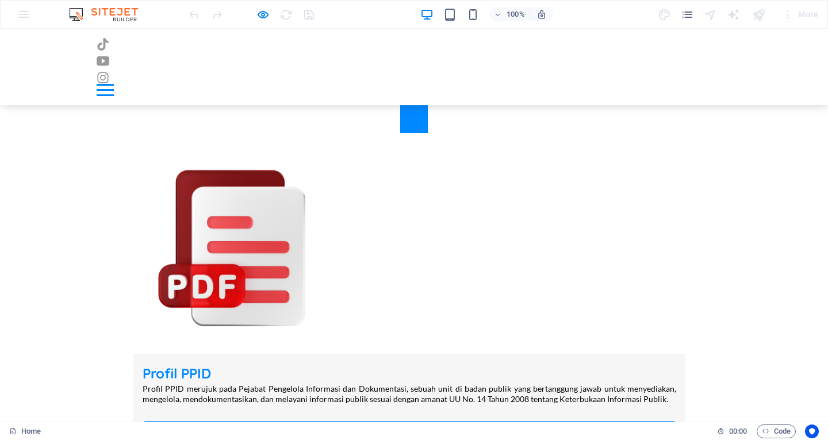
scroll to position [1070, 0]
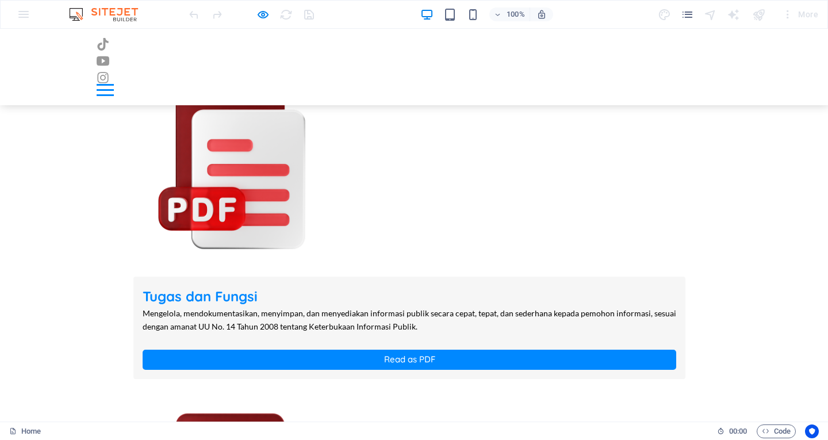
scroll to position [1300, 0]
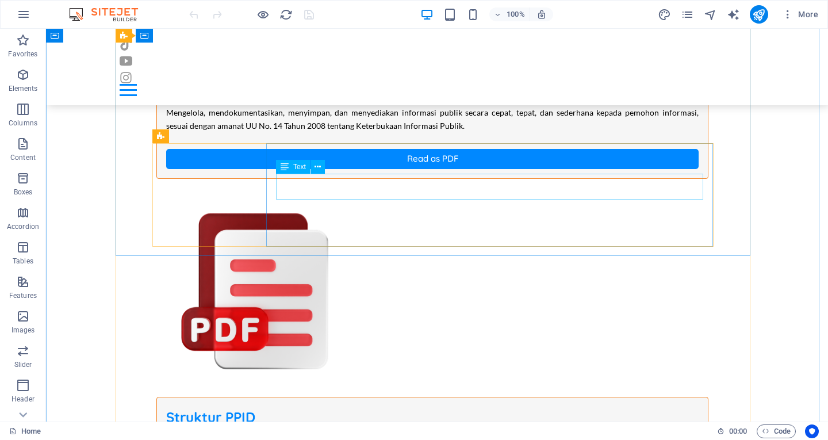
scroll to position [1380, 0]
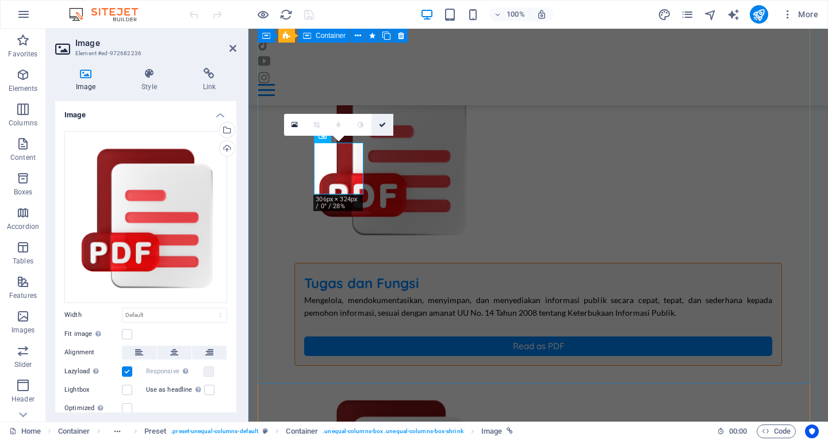
scroll to position [1481, 0]
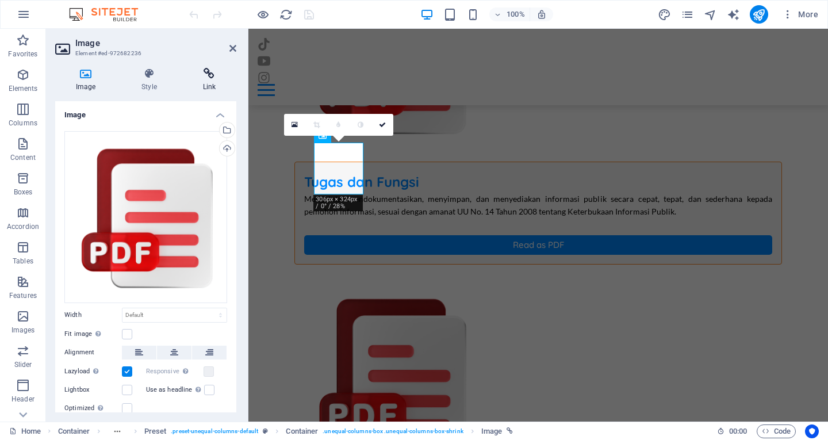
click at [205, 73] on icon at bounding box center [209, 74] width 54 height 12
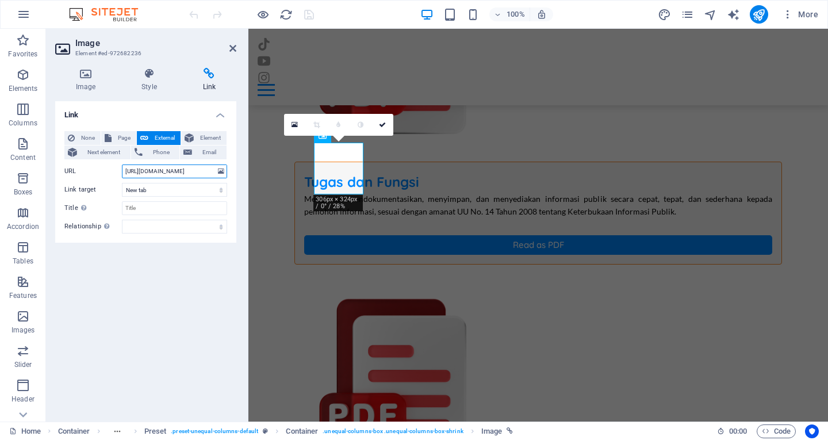
click at [185, 173] on input "[URL][DOMAIN_NAME]" at bounding box center [174, 171] width 105 height 14
paste input "MAOx3MdrzzHel9Hdiebejuuk0KjQnzco"
type input "[URL][DOMAIN_NAME]"
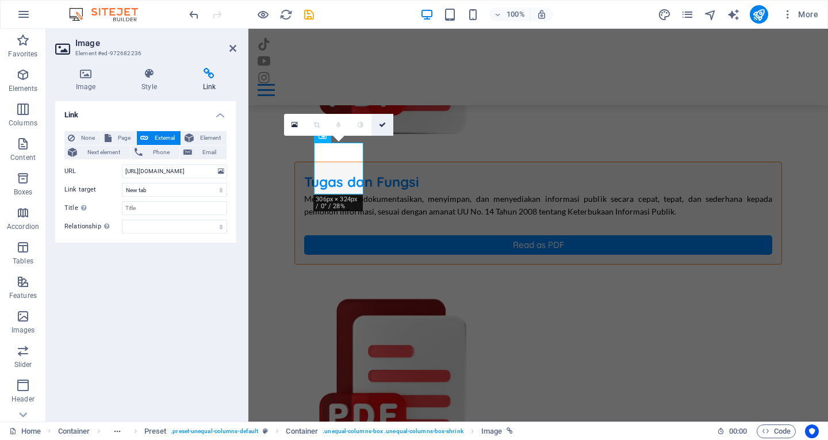
click at [380, 124] on icon at bounding box center [382, 124] width 7 height 7
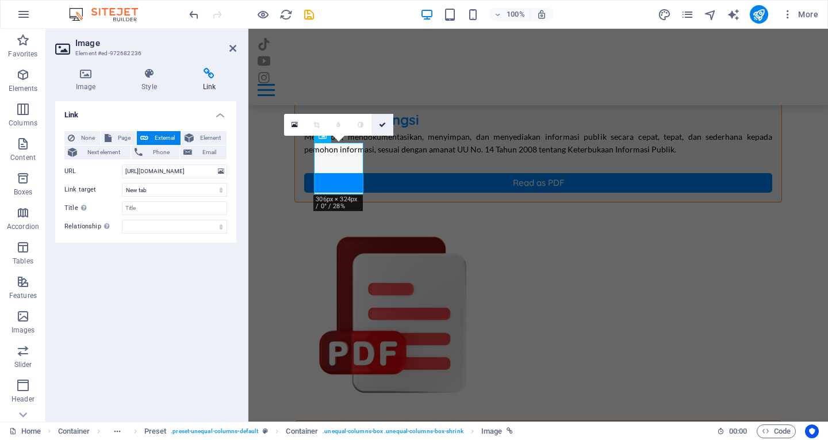
scroll to position [1380, 0]
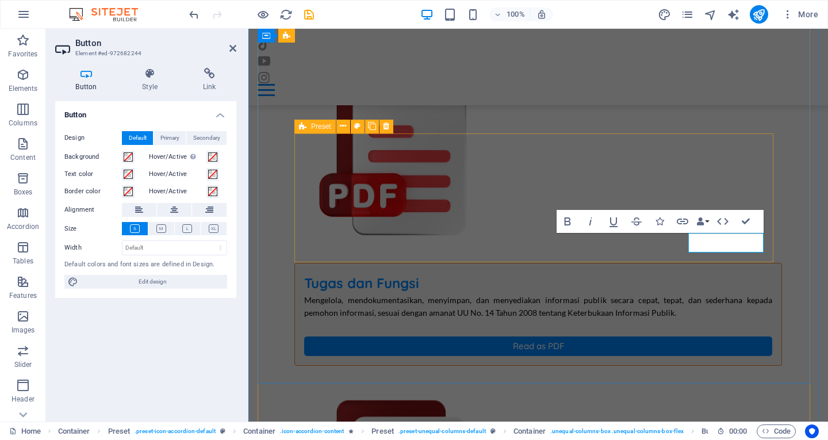
scroll to position [1481, 0]
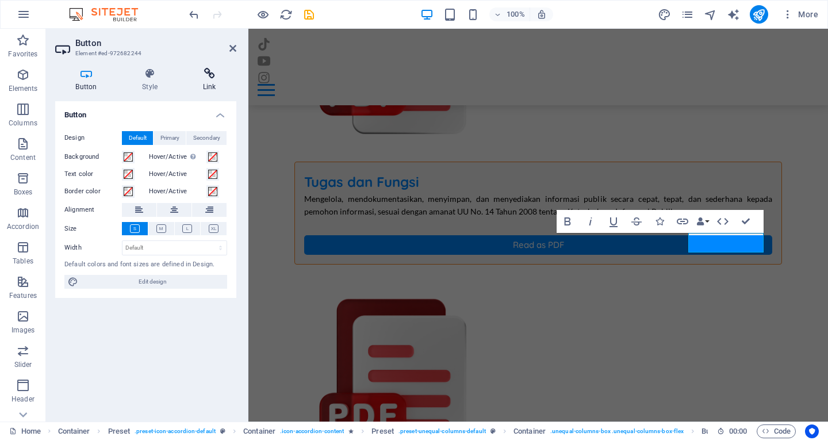
click at [210, 70] on icon at bounding box center [209, 74] width 54 height 12
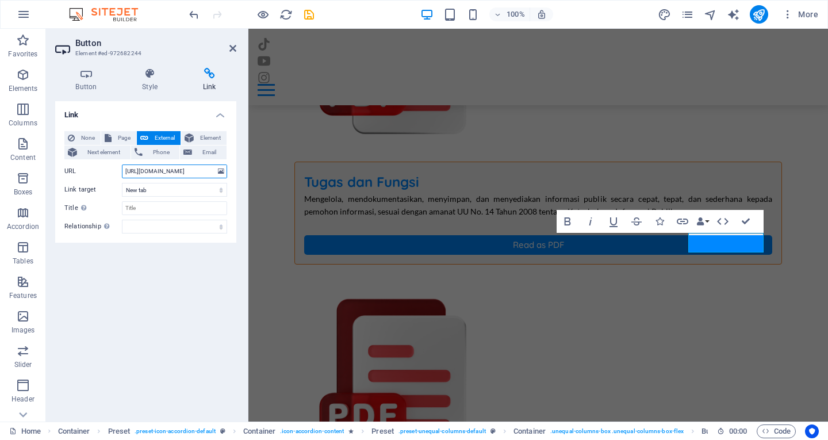
click at [177, 170] on input "[URL][DOMAIN_NAME]" at bounding box center [174, 171] width 105 height 14
paste input "MAOx3MdrzzHel9Hdiebejuuk0KjQnzco"
type input "[URL][DOMAIN_NAME]"
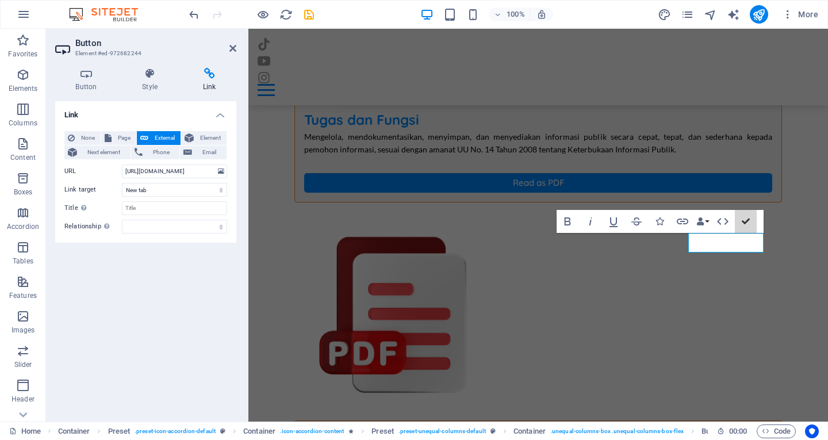
scroll to position [1380, 0]
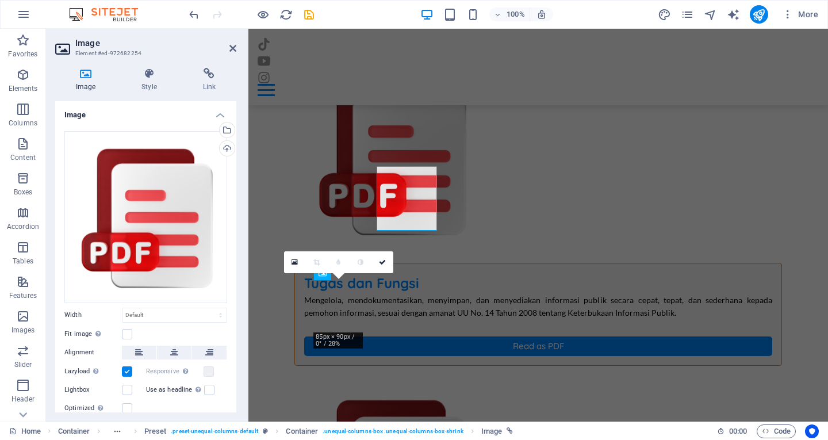
scroll to position [1481, 0]
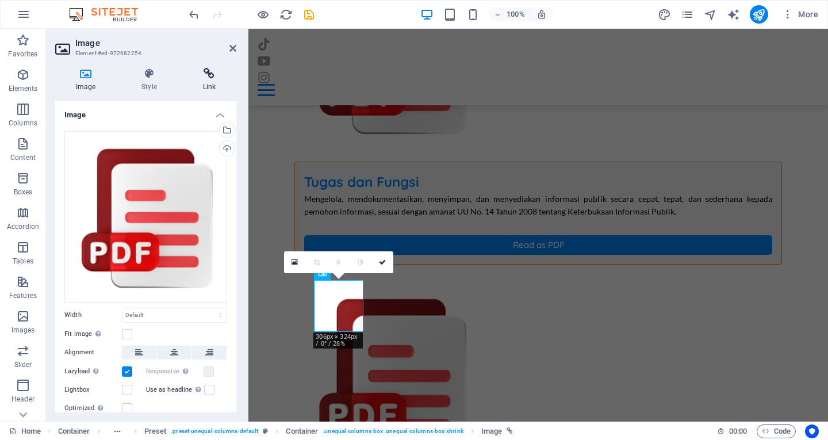
click at [212, 71] on icon at bounding box center [209, 74] width 54 height 12
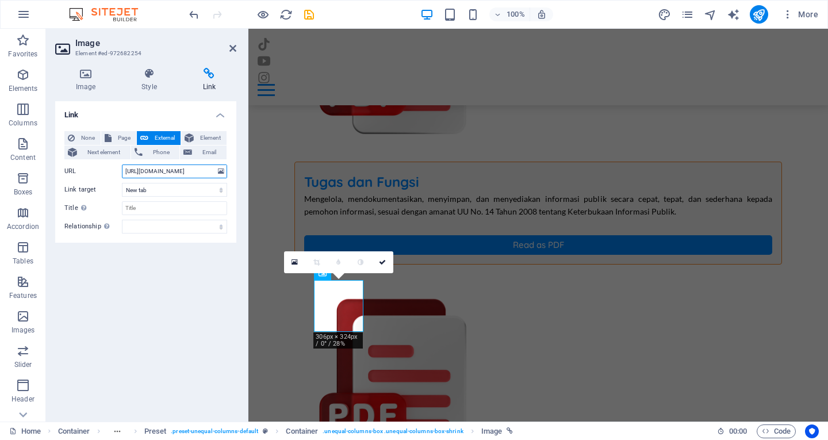
click at [172, 171] on input "[URL][DOMAIN_NAME]" at bounding box center [174, 171] width 105 height 14
paste input "2Pm4OI-LdMnoQa26pEjD7b_EdN4qpHTW"
type input "[URL][DOMAIN_NAME]"
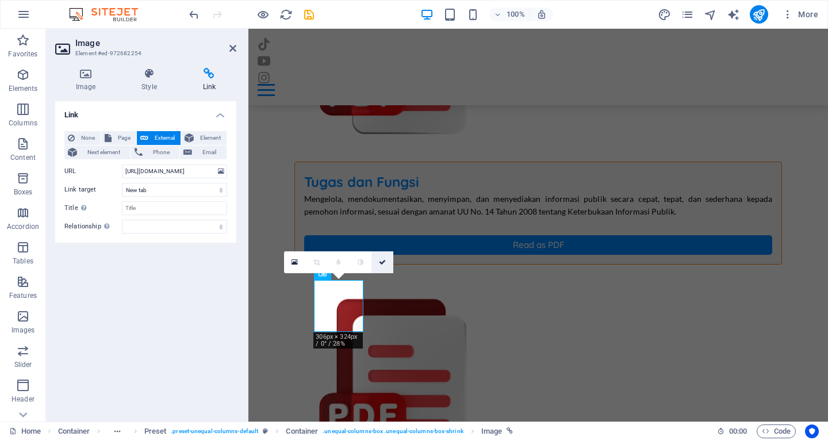
drag, startPoint x: 381, startPoint y: 259, endPoint x: 335, endPoint y: 231, distance: 53.9
click at [381, 259] on icon at bounding box center [382, 262] width 7 height 7
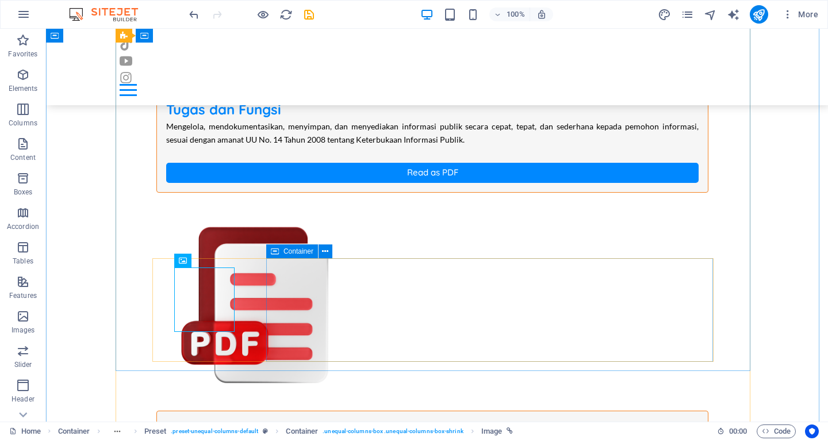
scroll to position [1380, 0]
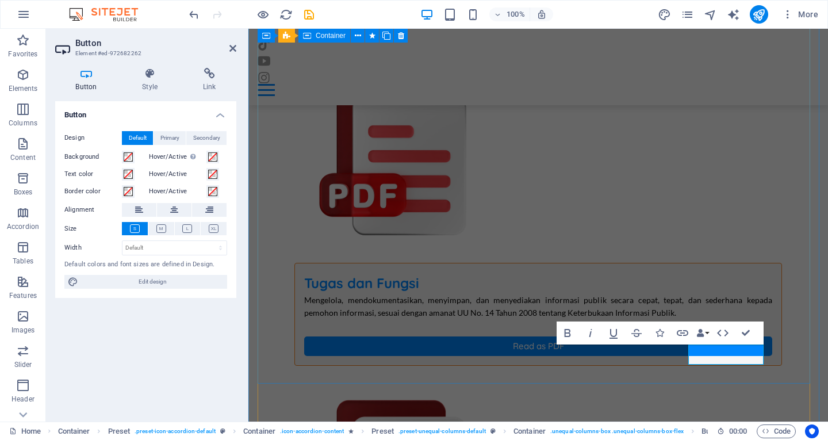
scroll to position [1481, 0]
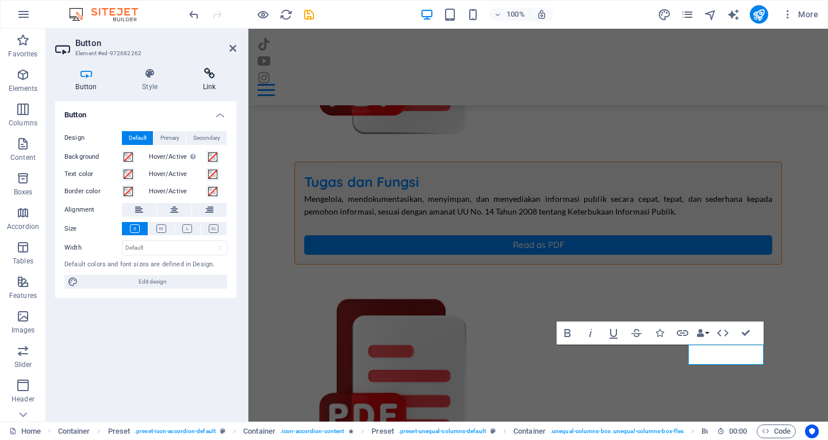
click at [209, 73] on icon at bounding box center [209, 74] width 54 height 12
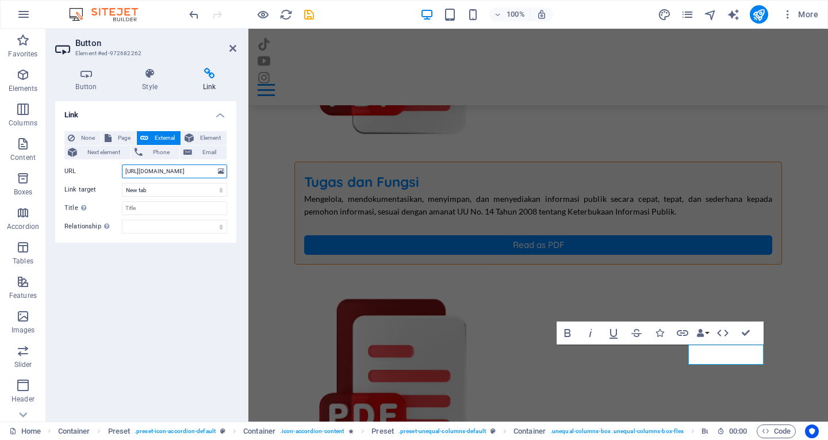
click at [177, 171] on input "[URL][DOMAIN_NAME]" at bounding box center [174, 171] width 105 height 14
paste input "2Pm4OI-LdMnoQa26pEjD7b_EdN4qpHTW"
type input "[URL][DOMAIN_NAME]"
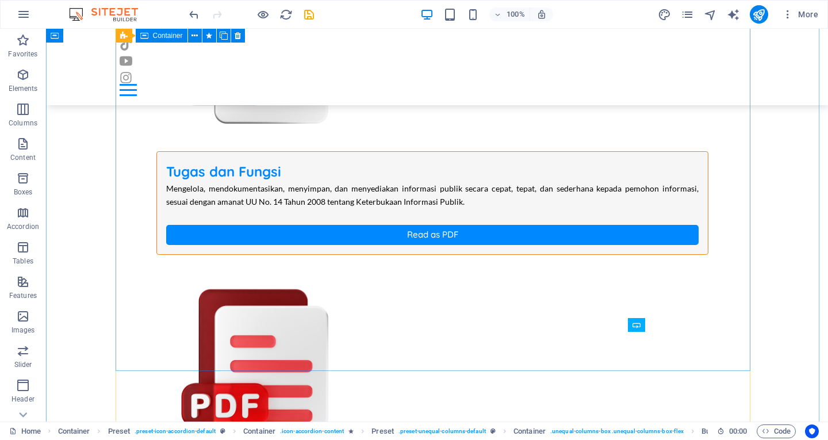
scroll to position [1380, 0]
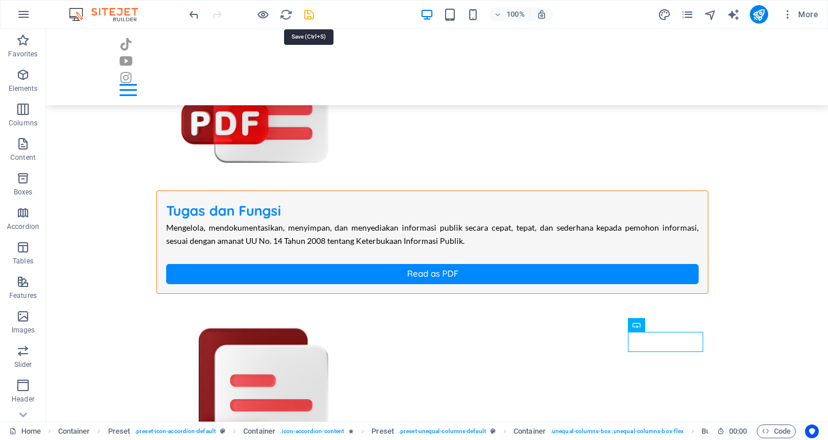
click at [308, 13] on icon "save" at bounding box center [308, 14] width 13 height 13
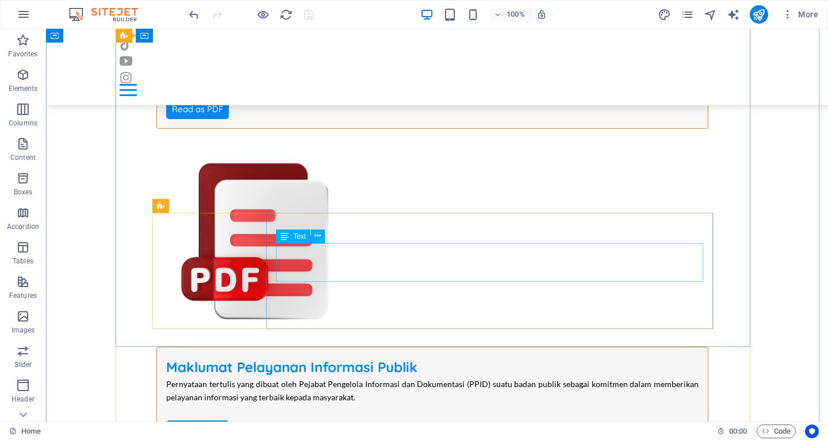
scroll to position [2530, 0]
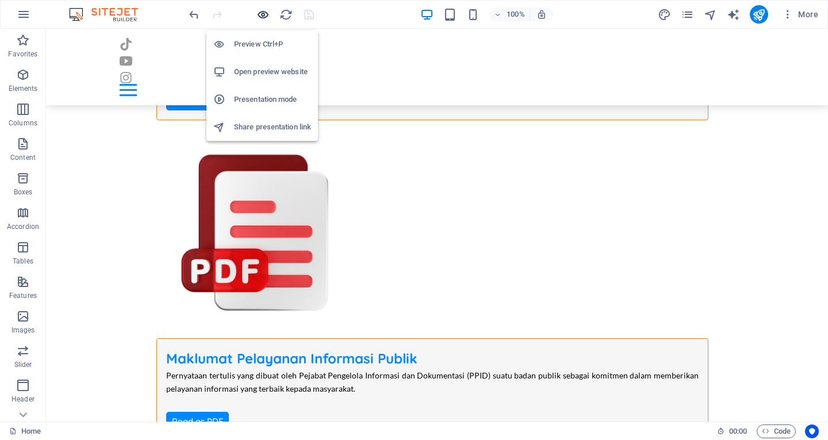
click at [262, 16] on icon "button" at bounding box center [262, 14] width 13 height 13
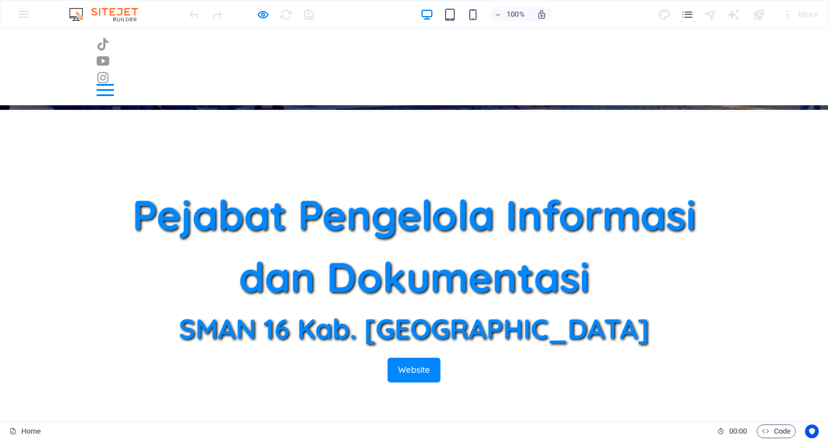
scroll to position [424, 0]
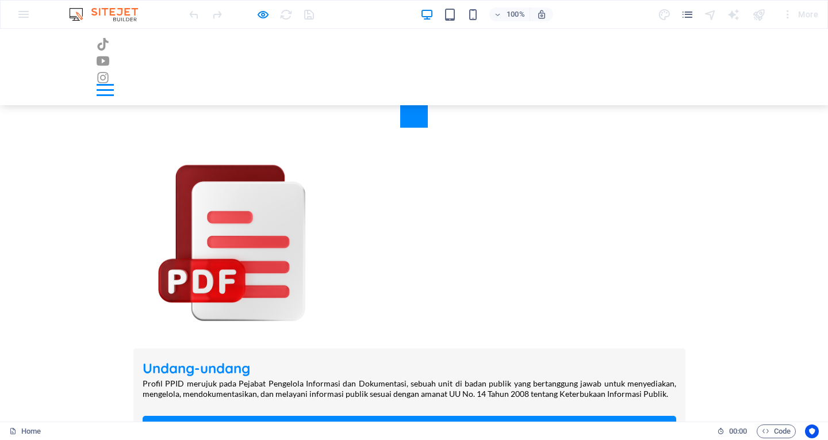
scroll to position [1114, 0]
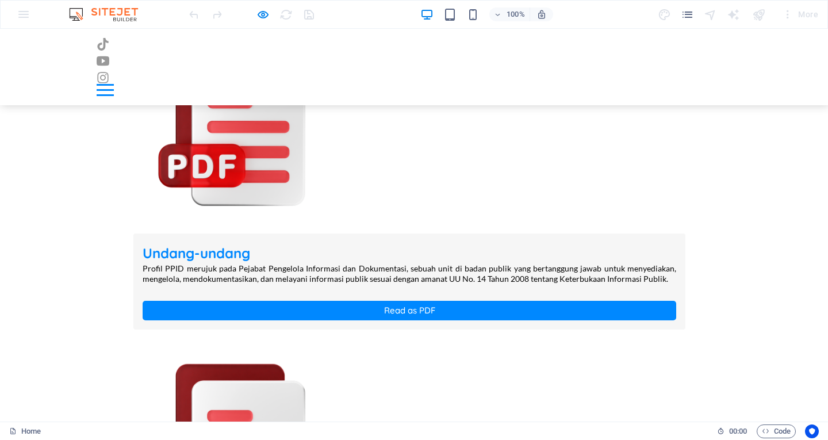
drag, startPoint x: 191, startPoint y: 203, endPoint x: 197, endPoint y: 203, distance: 6.3
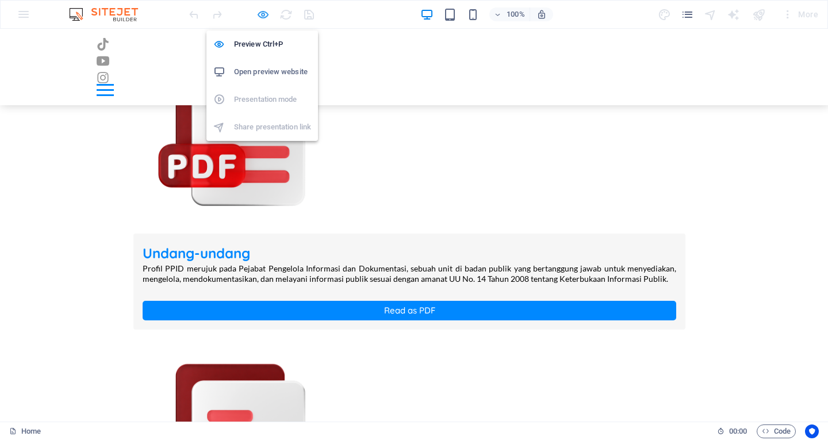
click at [261, 13] on icon "button" at bounding box center [262, 14] width 13 height 13
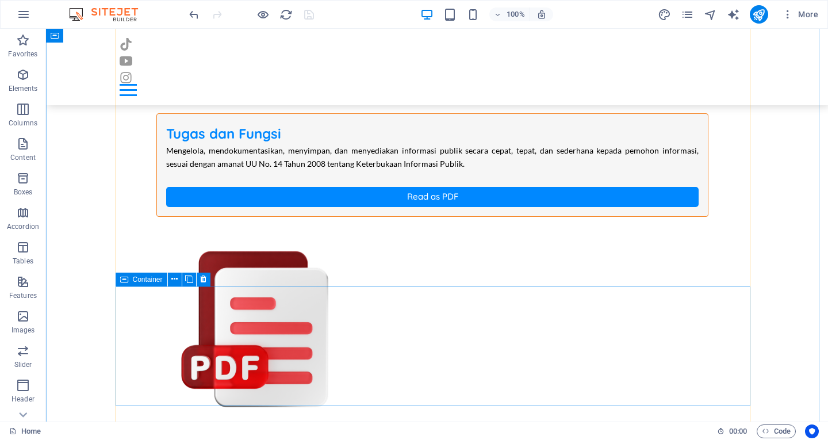
scroll to position [1473, 0]
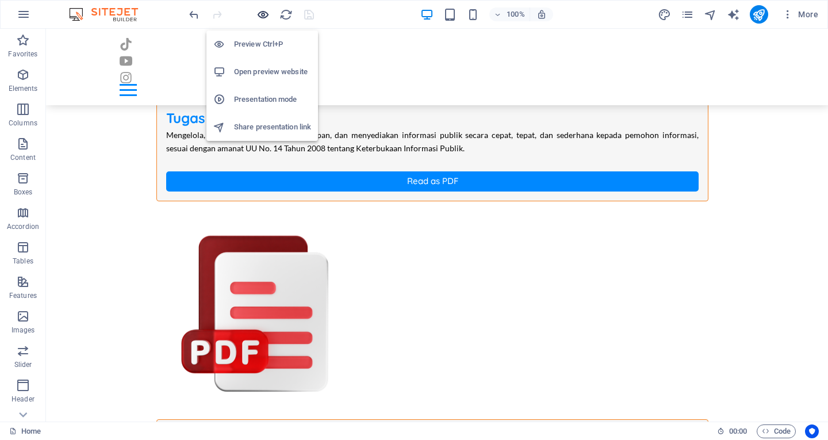
click at [259, 14] on icon "button" at bounding box center [262, 14] width 13 height 13
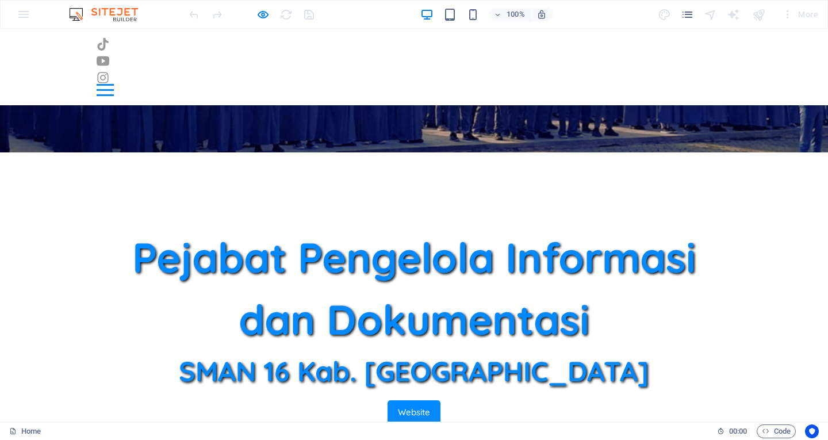
scroll to position [572, 0]
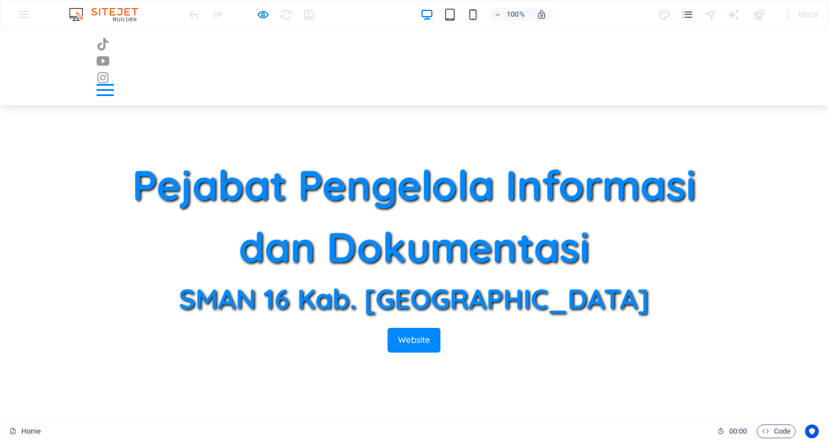
scroll to position [278, 0]
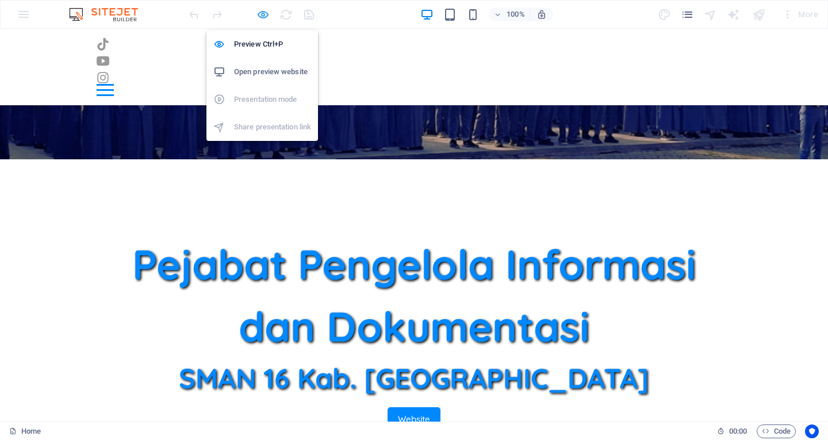
click at [262, 15] on icon "button" at bounding box center [262, 14] width 13 height 13
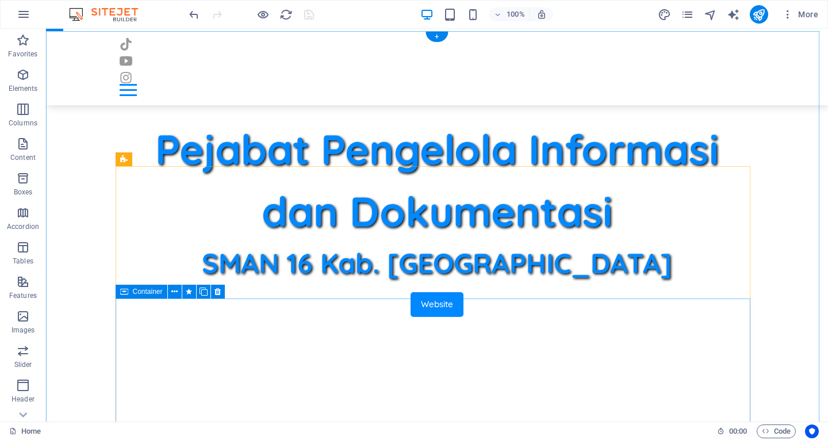
scroll to position [738, 0]
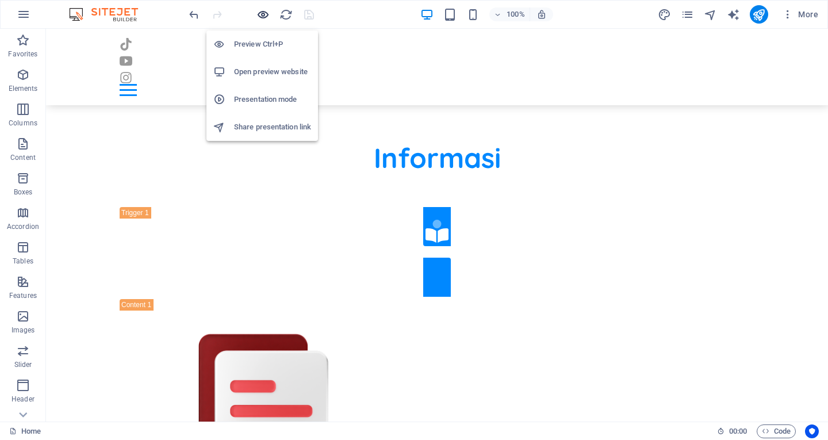
click at [263, 13] on icon "button" at bounding box center [262, 14] width 13 height 13
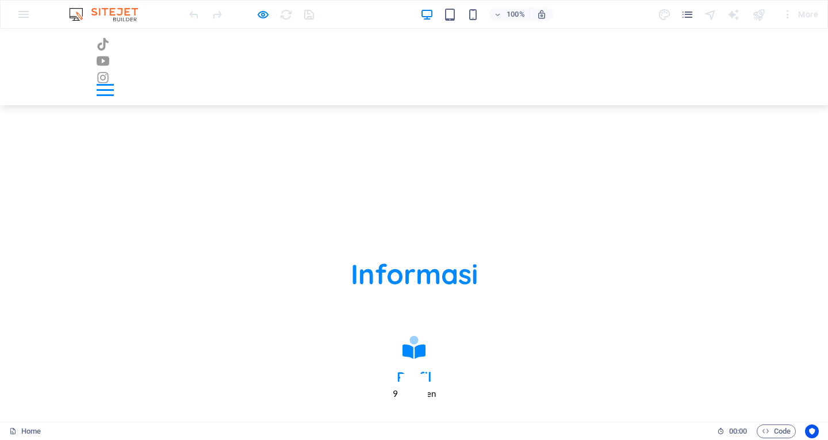
scroll to position [508, 0]
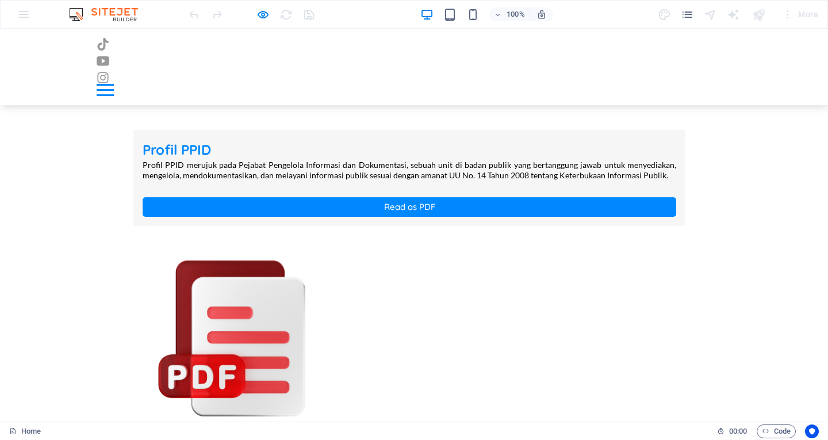
scroll to position [1313, 0]
